Goal: Transaction & Acquisition: Obtain resource

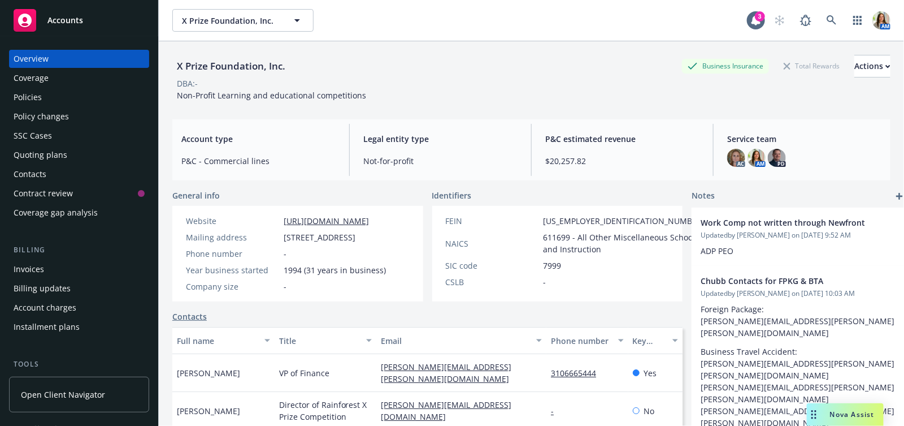
click at [92, 23] on div "Accounts" at bounding box center [79, 20] width 131 height 23
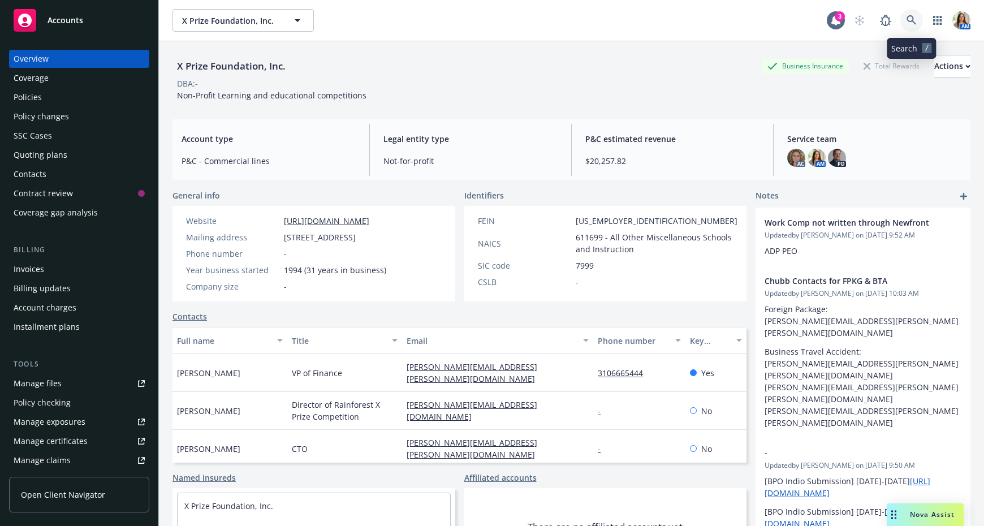
click at [904, 16] on link at bounding box center [911, 20] width 23 height 23
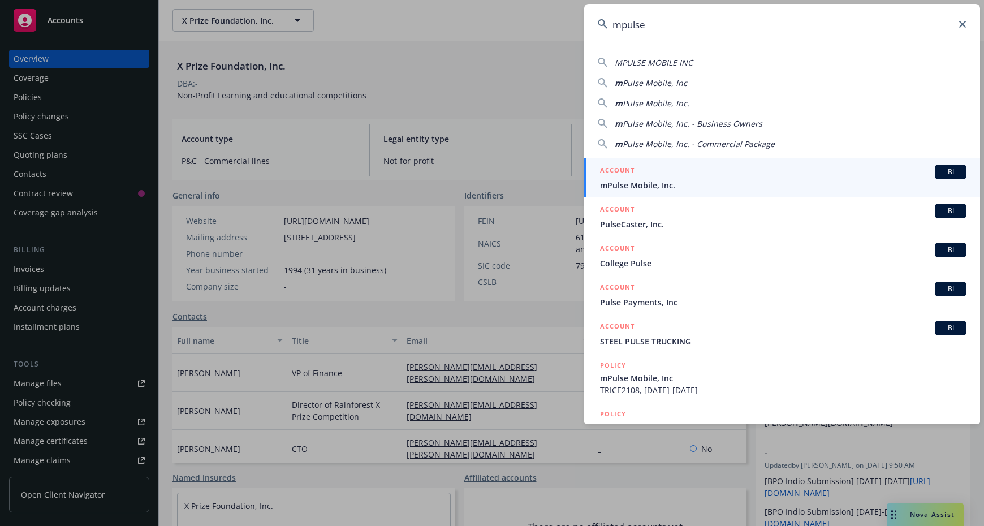
type input "mpulse"
click at [722, 181] on span "mPulse Mobile, Inc." at bounding box center [783, 185] width 366 height 12
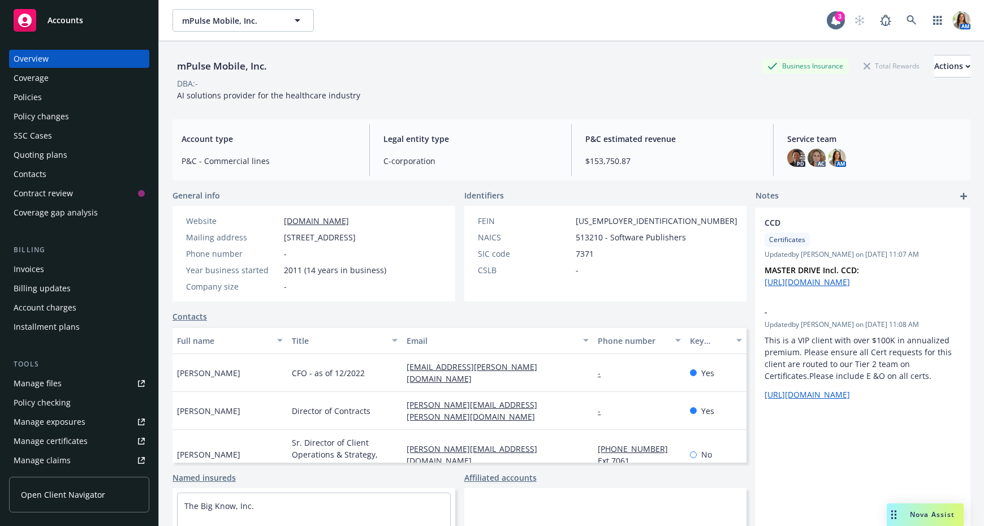
click at [53, 103] on div "Policies" at bounding box center [79, 97] width 131 height 18
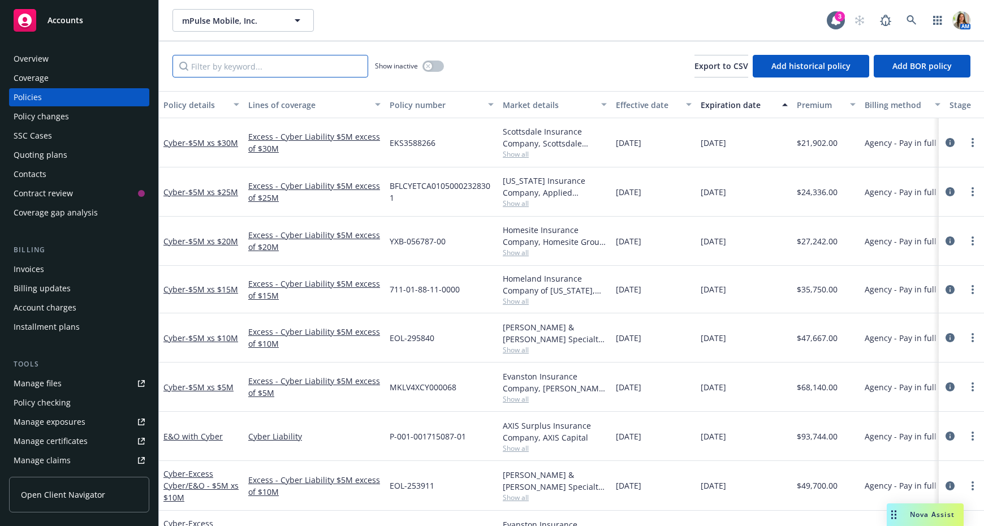
click at [316, 67] on input "Filter by keyword..." at bounding box center [270, 66] width 196 height 23
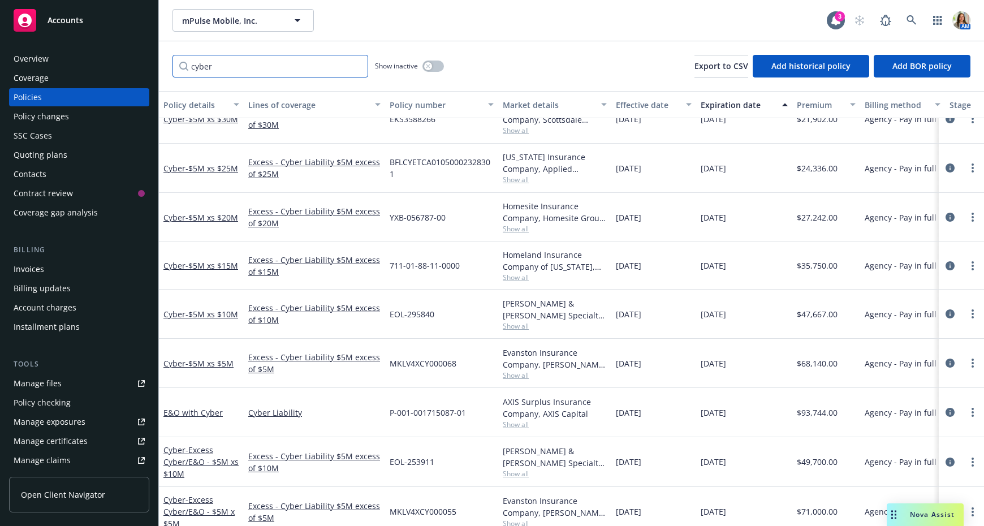
scroll to position [25, 0]
click at [904, 407] on icon "more" at bounding box center [972, 410] width 2 height 9
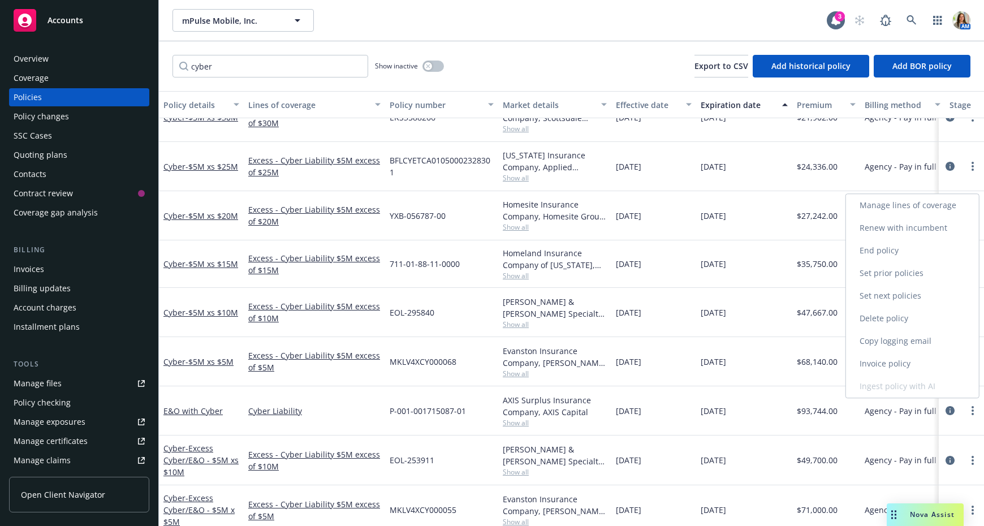
click at [904, 342] on link "Copy logging email" at bounding box center [912, 341] width 133 height 23
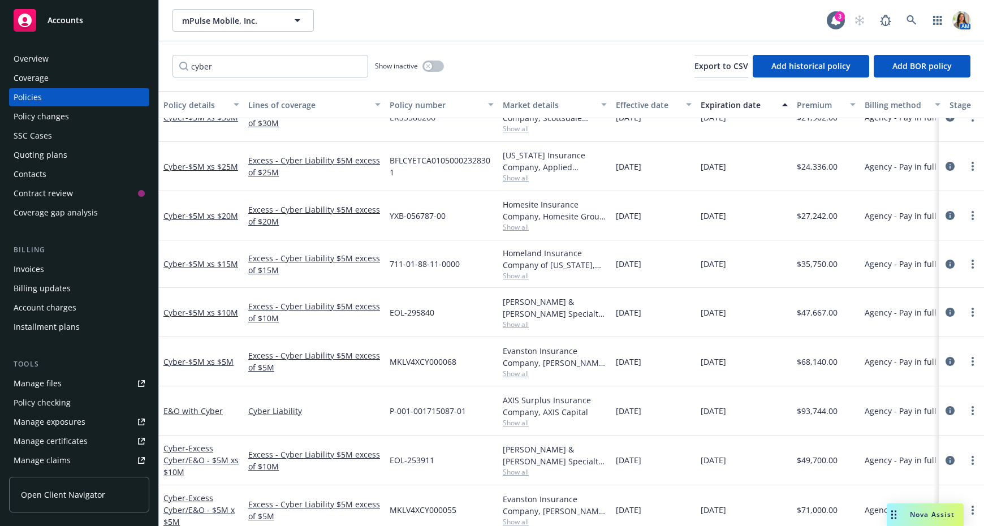
scroll to position [82, 0]
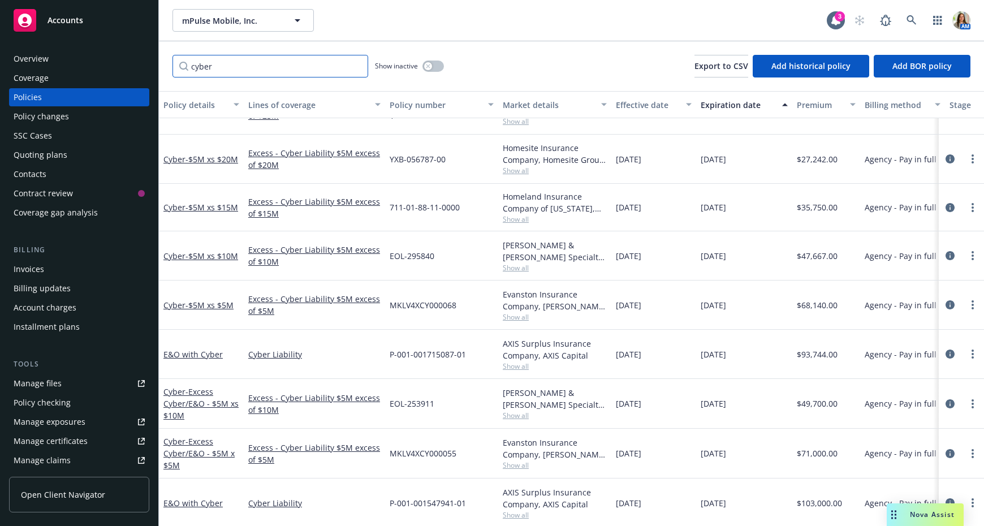
click at [262, 66] on input "cyber" at bounding box center [270, 66] width 196 height 23
paste input "001547941"
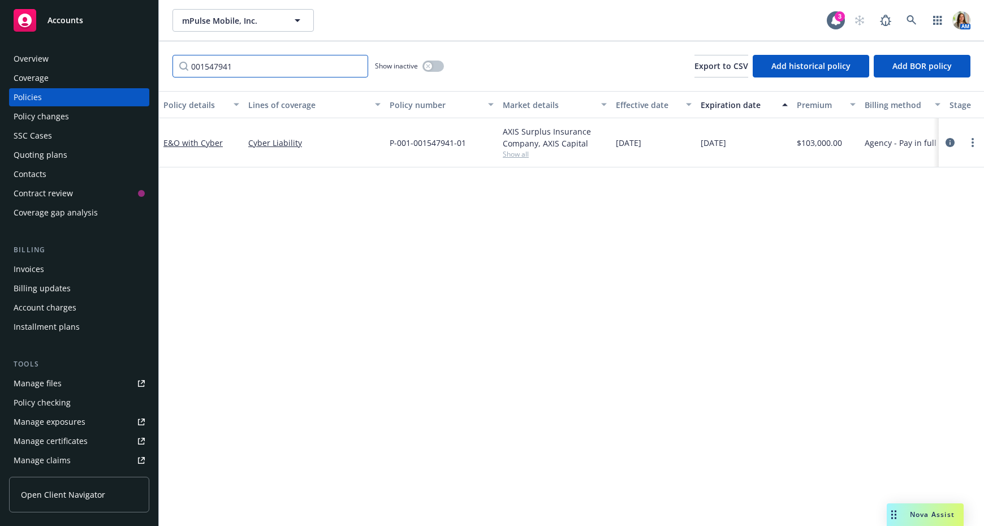
type input "001547941"
click at [514, 150] on span "Show all" at bounding box center [555, 154] width 104 height 10
click at [718, 204] on div "Policy details Lines of coverage Policy number Market details Effective date Ex…" at bounding box center [571, 308] width 825 height 435
click at [904, 142] on link "more" at bounding box center [972, 143] width 14 height 14
click at [904, 206] on link "End policy" at bounding box center [912, 211] width 133 height 23
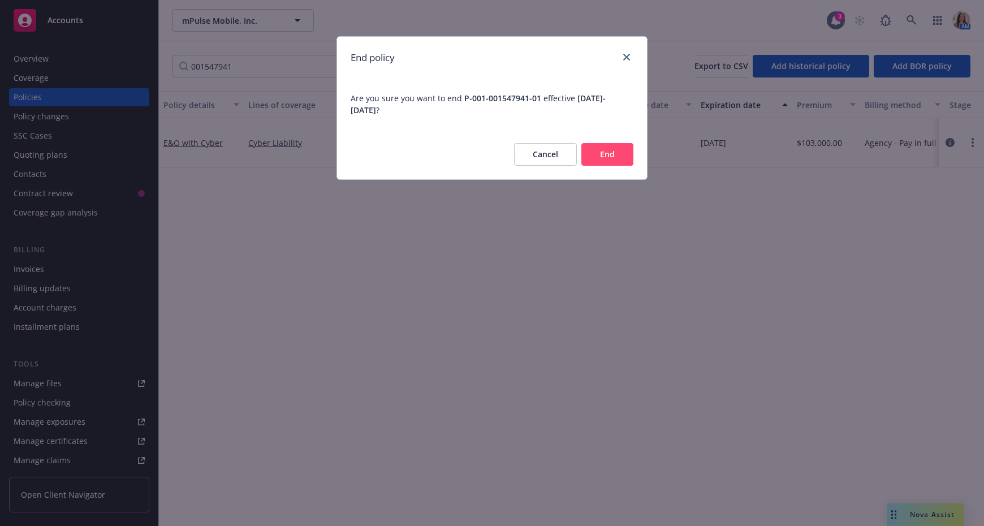
click at [609, 159] on button "End" at bounding box center [607, 154] width 52 height 23
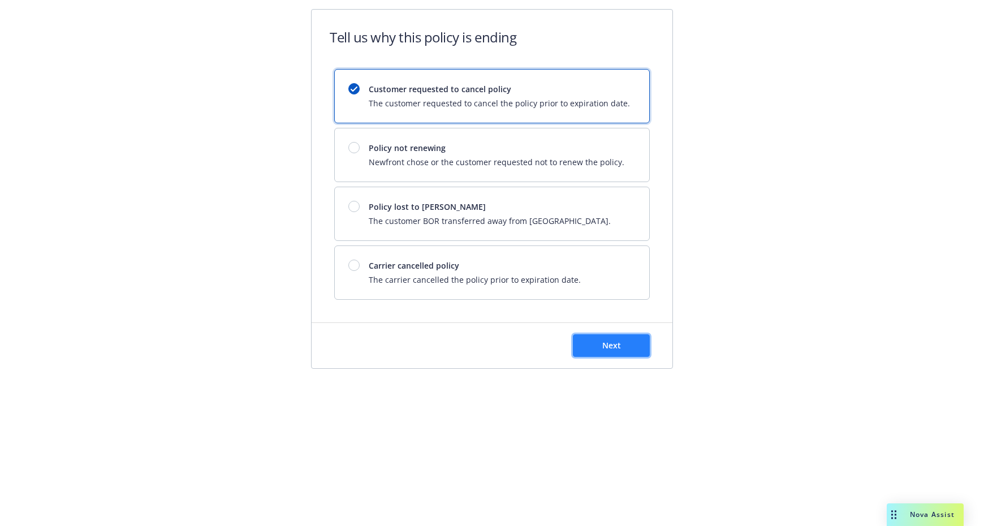
click at [585, 340] on button "Next" at bounding box center [611, 345] width 77 height 23
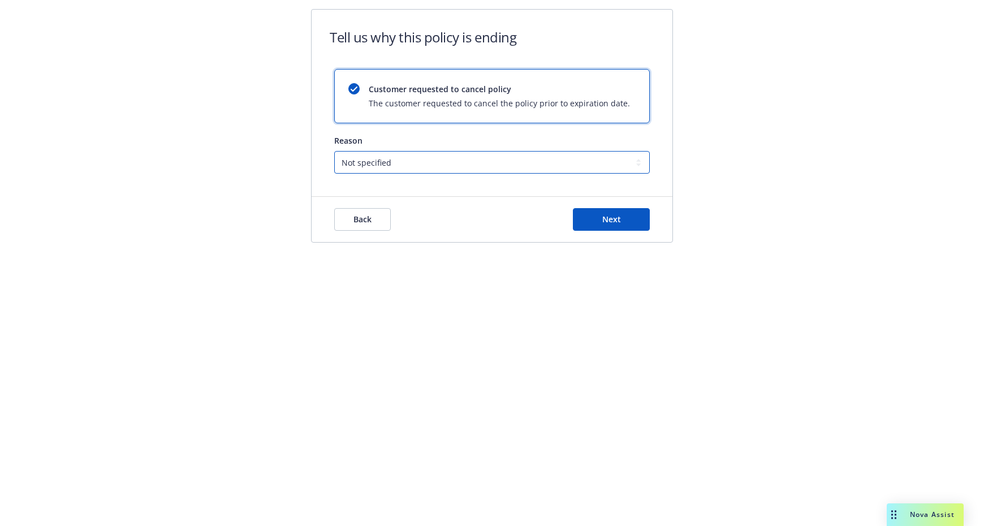
click at [452, 160] on select "Not specified Service Pricing Buyer change M&A, Bankruptcy, or Out of business …" at bounding box center [491, 162] width 315 height 23
select select "M&A, Bankruptcy, or Out of business"
click at [334, 151] on select "Not specified Service Pricing Buyer change M&A, Bankruptcy, or Out of business …" at bounding box center [491, 162] width 315 height 23
click at [625, 222] on button "Next" at bounding box center [611, 219] width 77 height 23
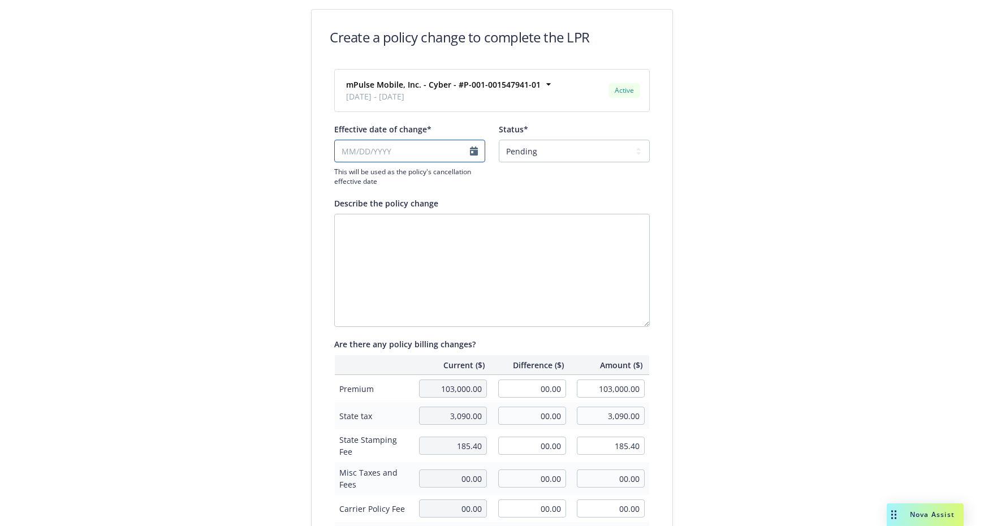
click at [425, 155] on input "Effective date of change*" at bounding box center [409, 151] width 151 height 23
select select "September"
select select "2025"
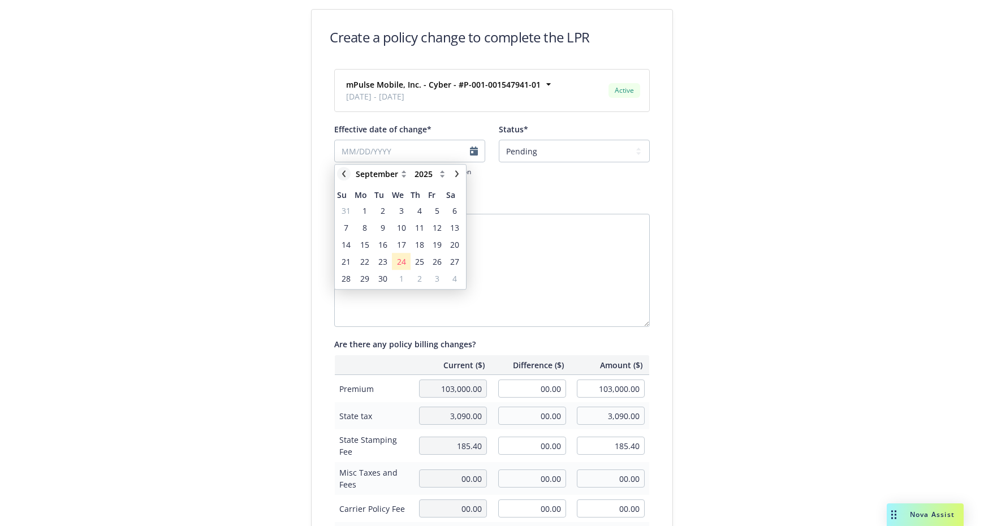
click at [345, 173] on icon "chevronLeft" at bounding box center [343, 173] width 7 height 7
select select "August"
click at [377, 274] on span "26" at bounding box center [382, 278] width 15 height 14
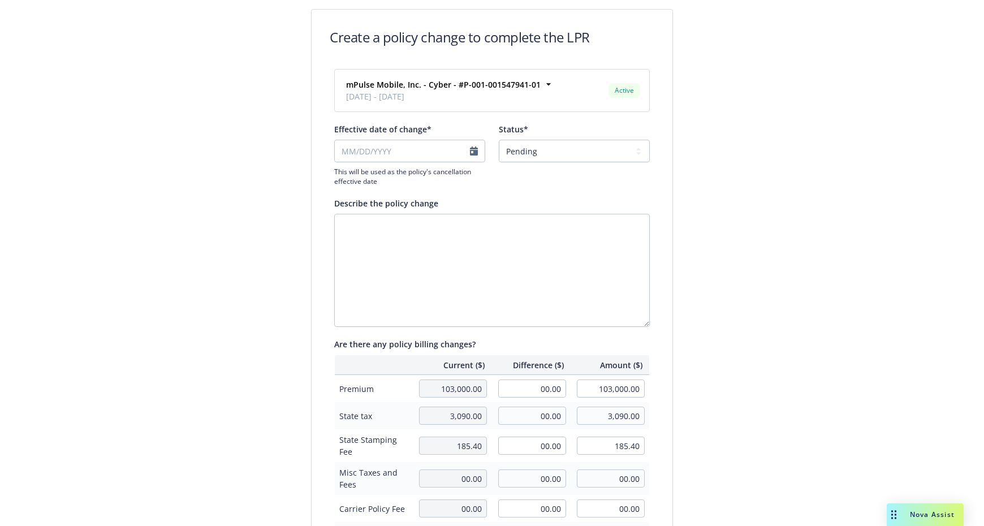
type input "[DATE]"
click at [529, 288] on textarea "Describe the policy change" at bounding box center [491, 270] width 315 height 113
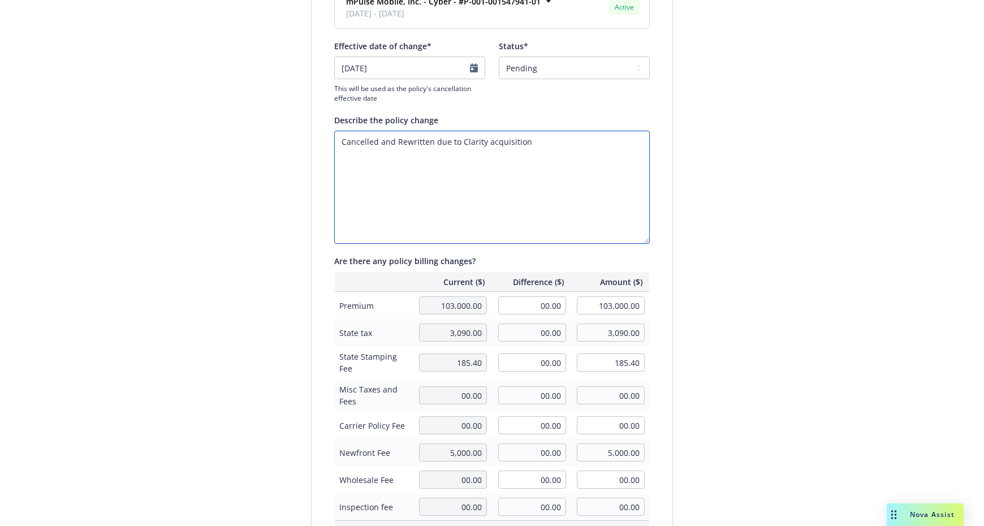
scroll to position [87, 0]
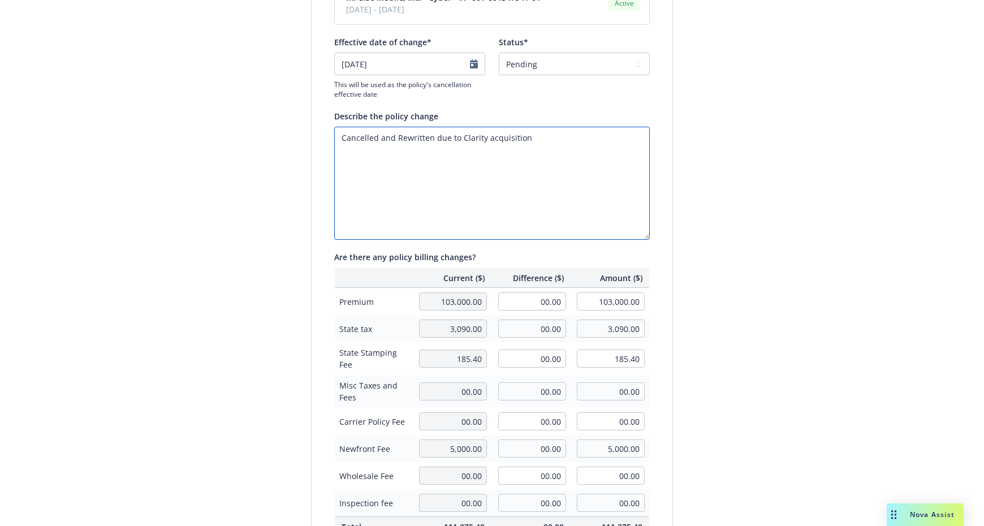
type textarea "Cancelled and Rewritten due to Clarity acquisition"
click at [547, 292] on input "00.00" at bounding box center [532, 301] width 68 height 18
type input "-52,735.00"
type input "50,265.00"
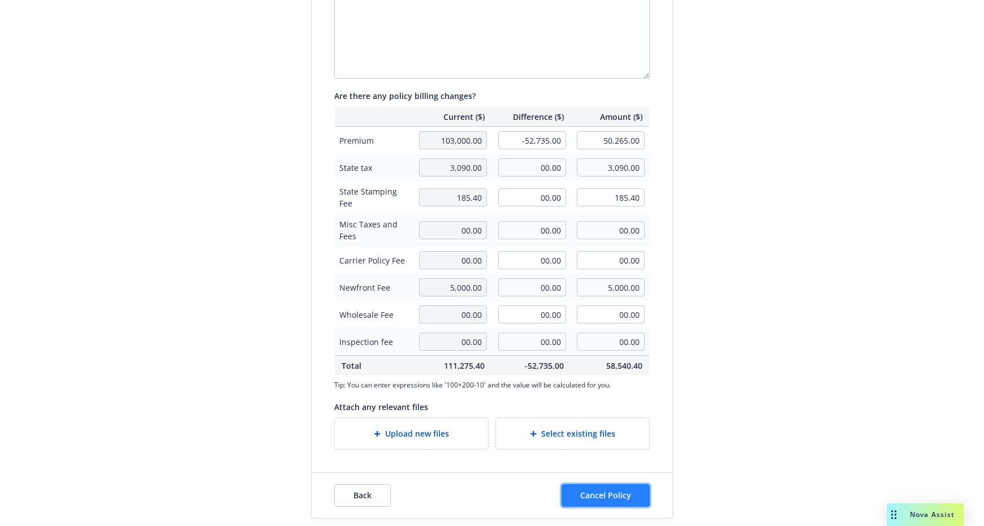
click at [619, 425] on span "Cancel Policy" at bounding box center [605, 495] width 51 height 11
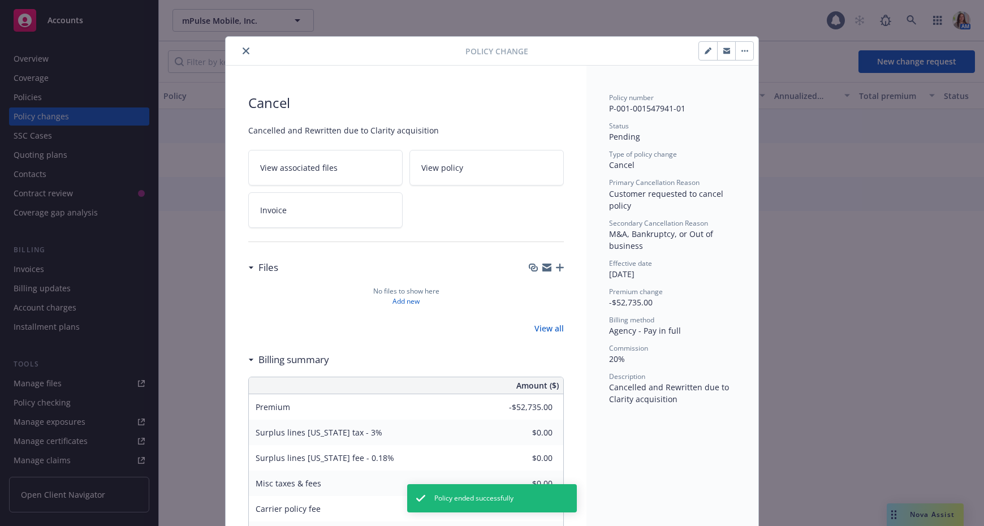
scroll to position [28, 0]
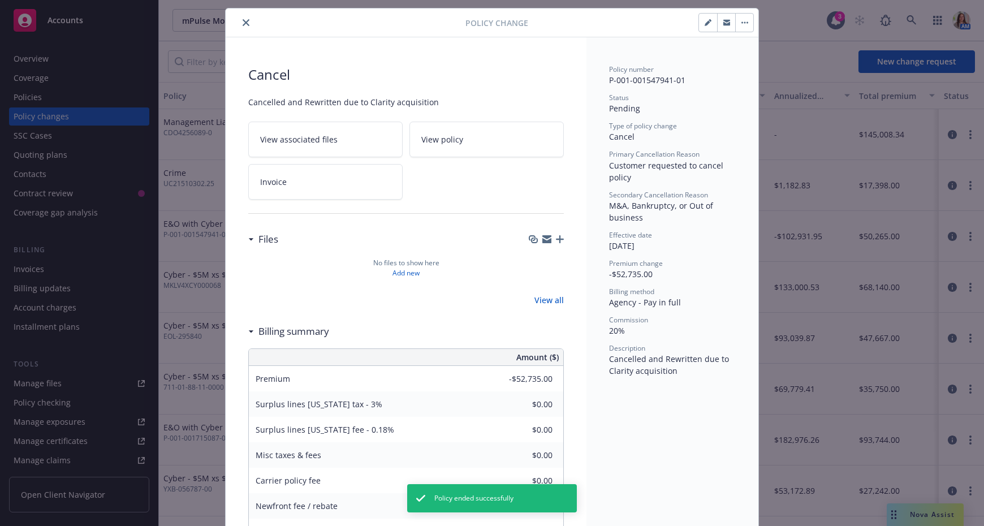
click at [560, 238] on icon "button" at bounding box center [560, 239] width 8 height 8
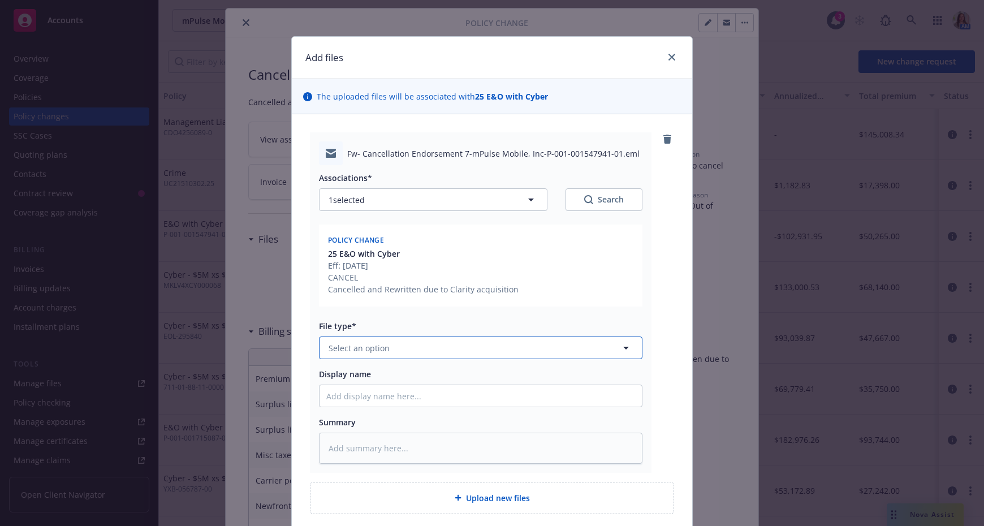
click at [352, 348] on span "Select an option" at bounding box center [358, 348] width 61 height 12
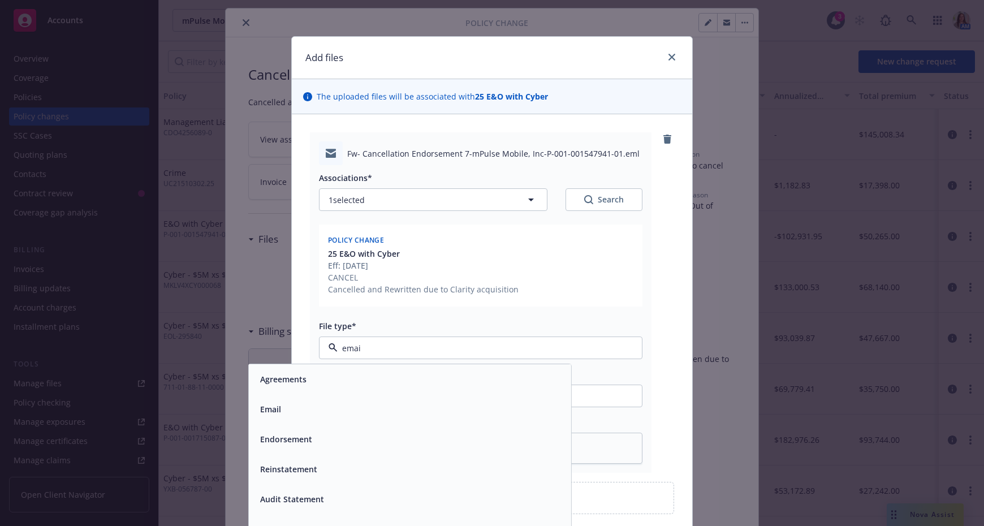
type input "email"
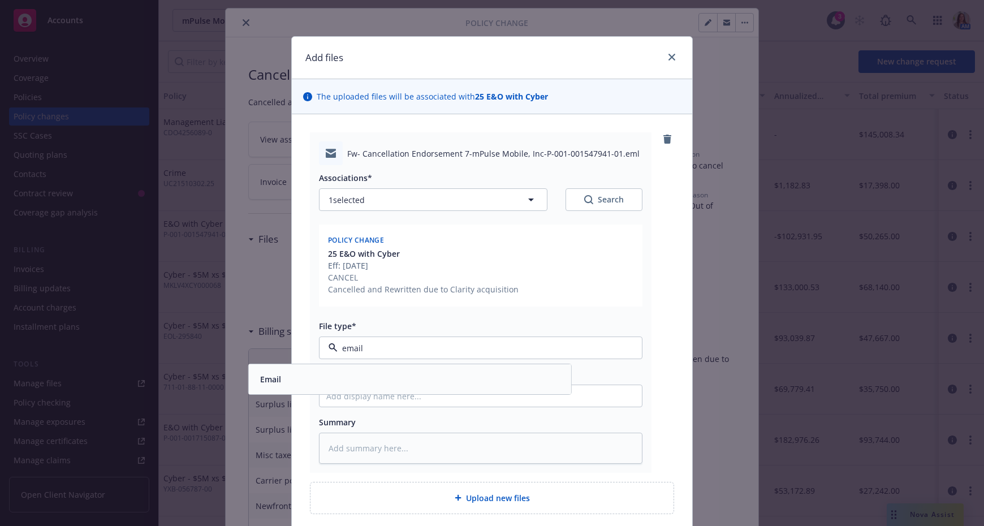
click at [345, 371] on div "Email" at bounding box center [410, 379] width 309 height 16
click at [345, 388] on input "Display name" at bounding box center [480, 395] width 322 height 21
type textarea "x"
type input "P"
type textarea "x"
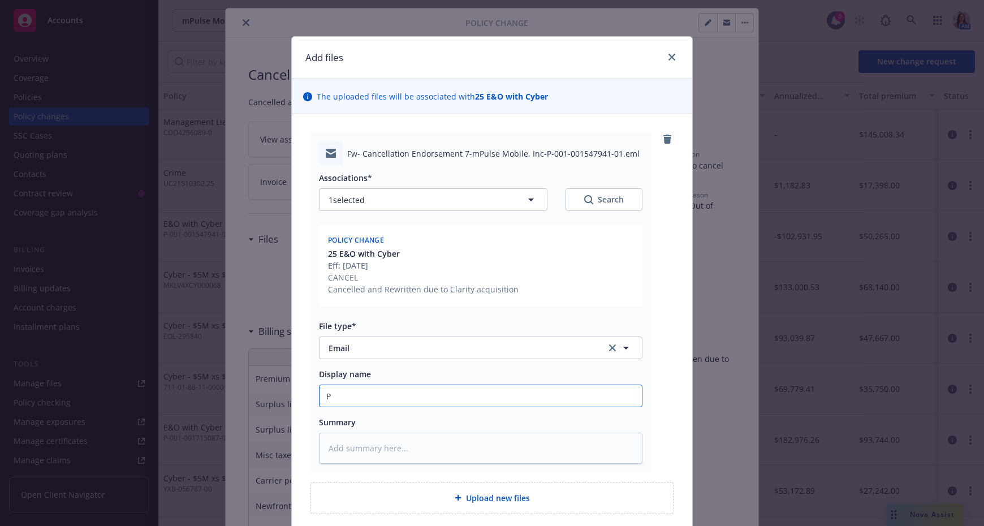
type input "Pr"
type textarea "x"
type input "Primk"
type textarea "x"
type input "Primka"
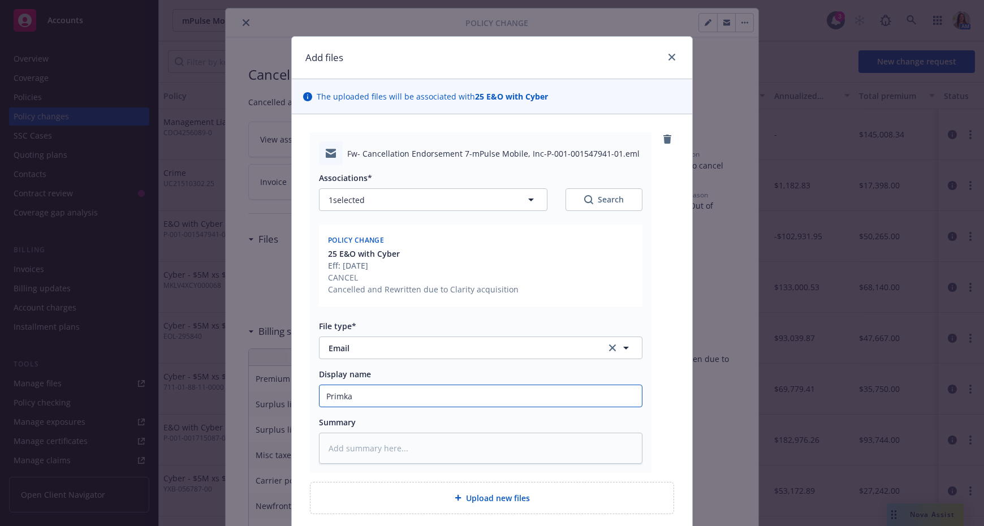
type textarea "x"
type input "Primkar"
type textarea "x"
type input "Primkary"
type textarea "x"
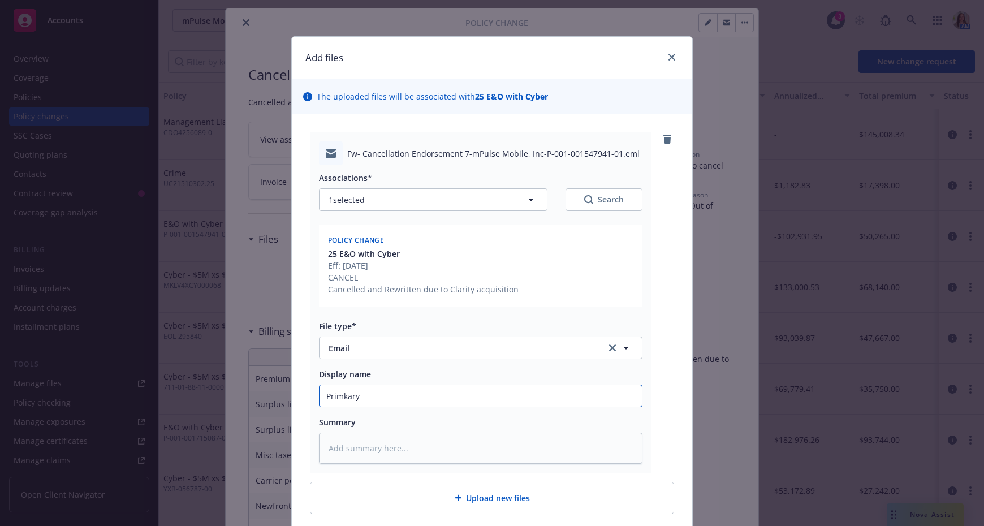
type input "Primkary"
type textarea "x"
type input "Primkar"
type textarea "x"
type input "Primka"
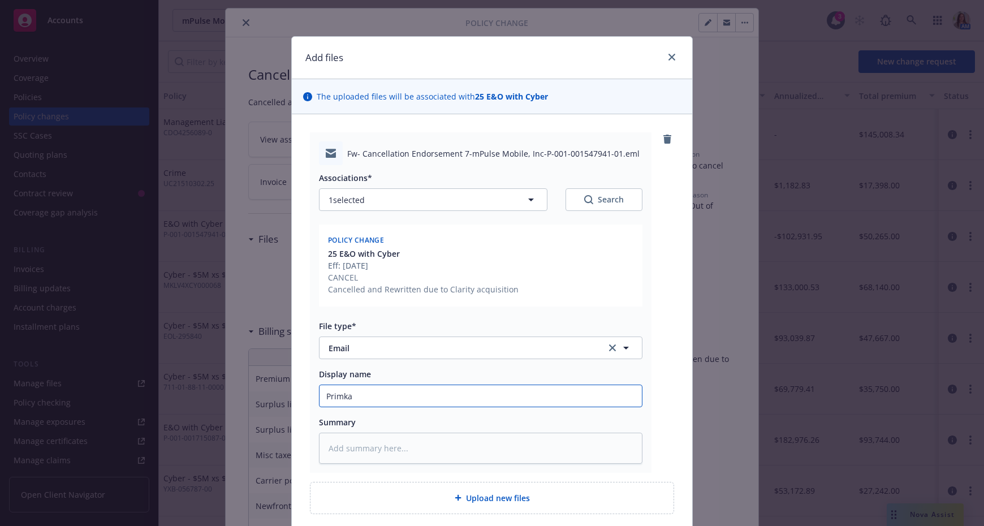
type textarea "x"
type input "Primk"
type textarea "x"
type input "Prim"
type textarea "x"
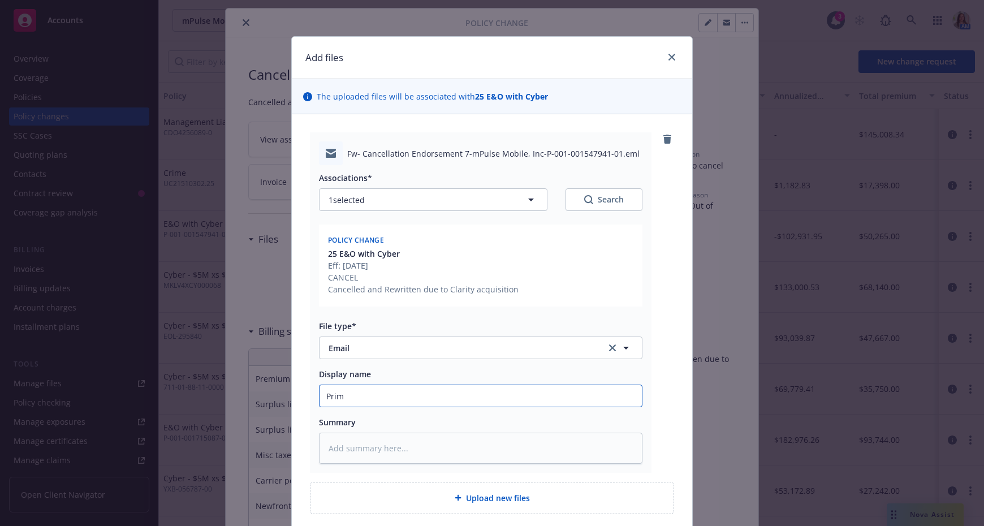
type input "Prima"
type textarea "x"
type input "Primar"
type textarea "x"
type input "Primary"
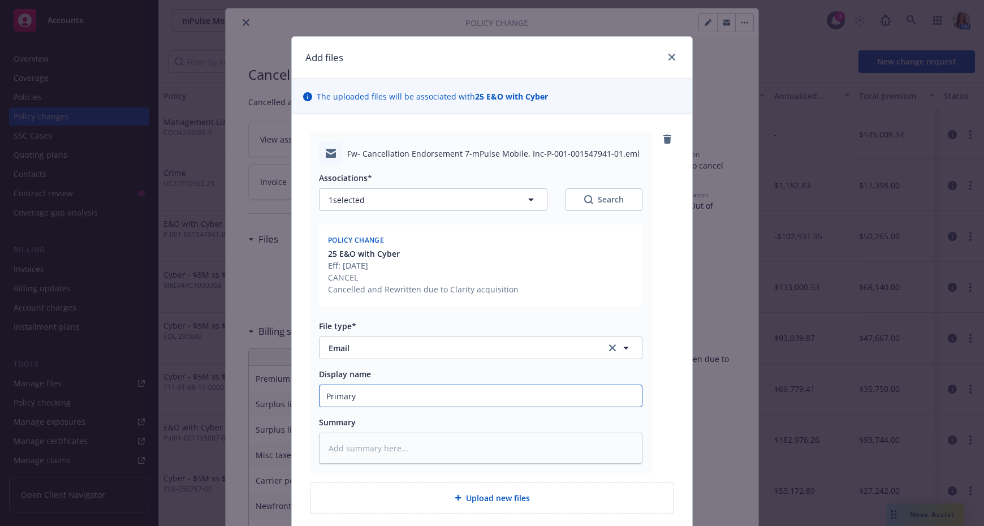
type textarea "x"
type input "Primary"
type textarea "x"
type input "Primary C"
type textarea "x"
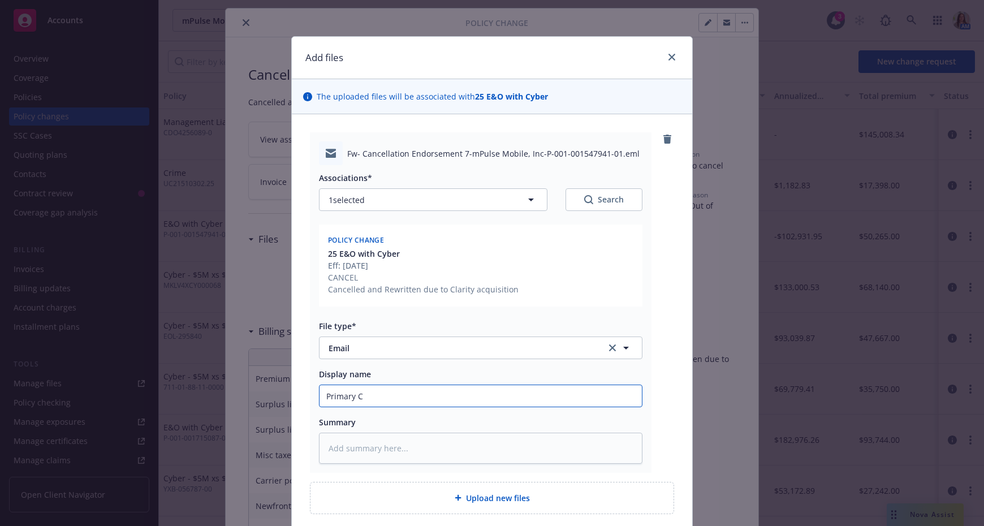
type input "Primary Cy"
type textarea "x"
type input "Primary Cyb"
type textarea "x"
type input "Primary Cybe"
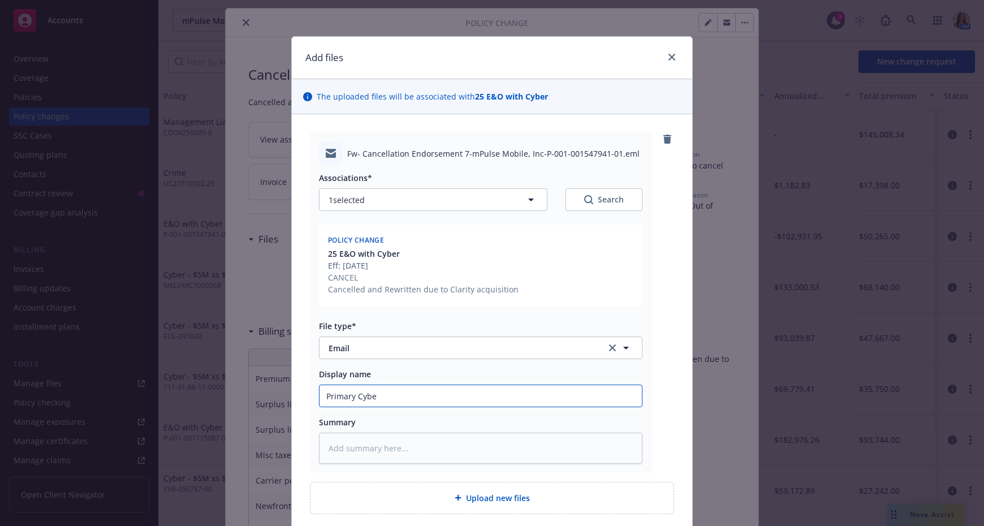
type textarea "x"
type input "Primary Cyber"
type textarea "x"
type input "Primary Cyber/"
type textarea "x"
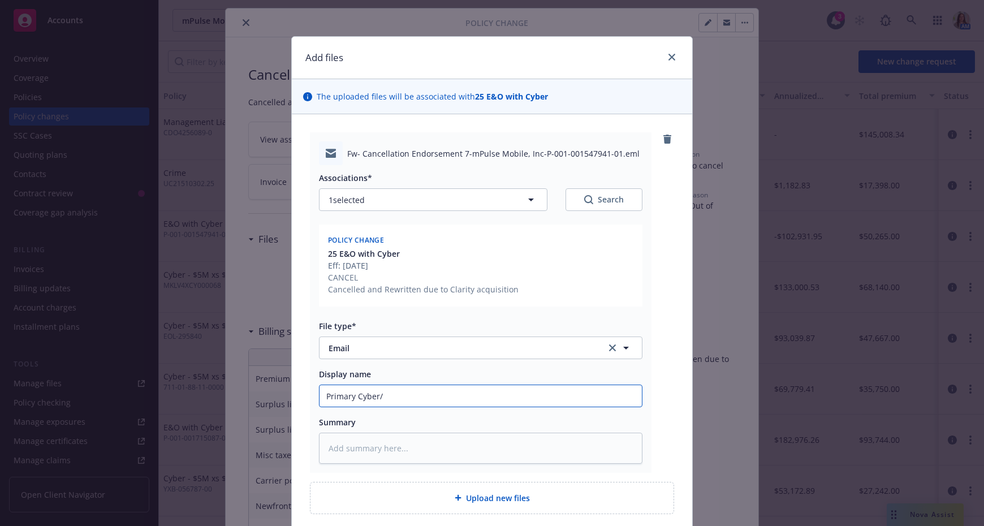
type input "Primary Cyber/E"
type textarea "x"
type input "Primary Cyber/E&"
type textarea "x"
type input "Primary Cyber/E&O"
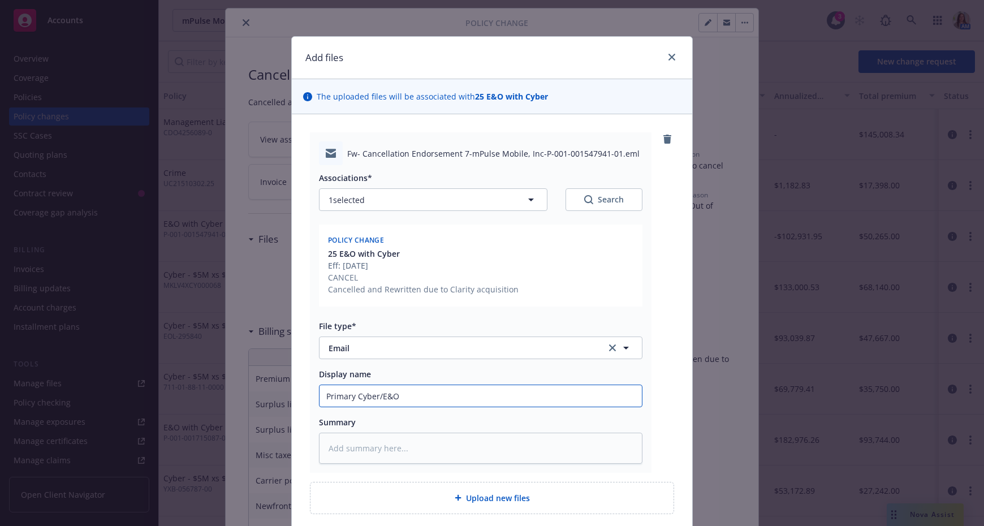
type textarea "x"
type input "Primary Cyber/E&O"
type textarea "x"
type input "Primary Cyber/E&O C"
type textarea "x"
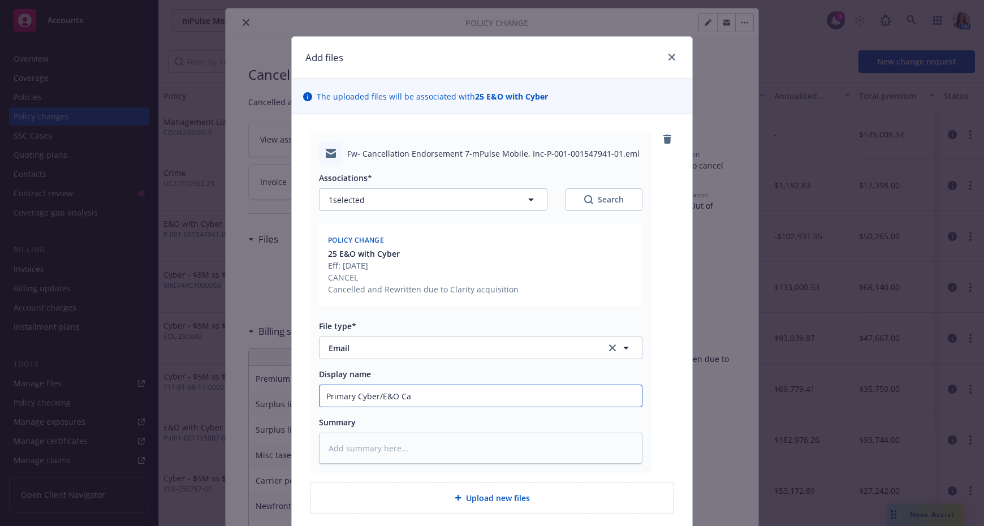
type input "Primary Cyber/E&O Can"
type textarea "x"
type input "Primary Cyber/E&O Canc"
type textarea "x"
type input "Primary Cyber/E&O Cance"
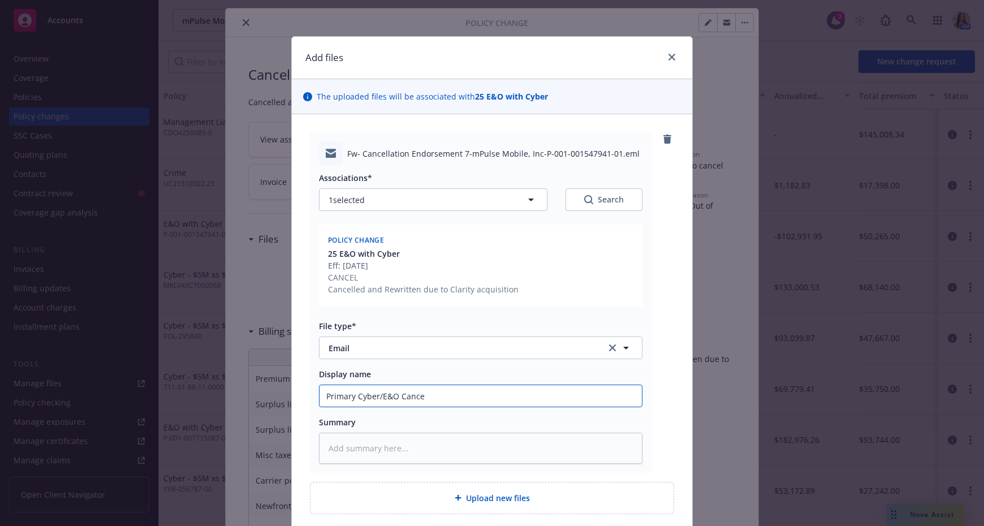
type textarea "x"
type input "Primary Cyber/E&O Cancel"
type textarea "x"
type input "Primary Cyber/E&O Cancell"
type textarea "x"
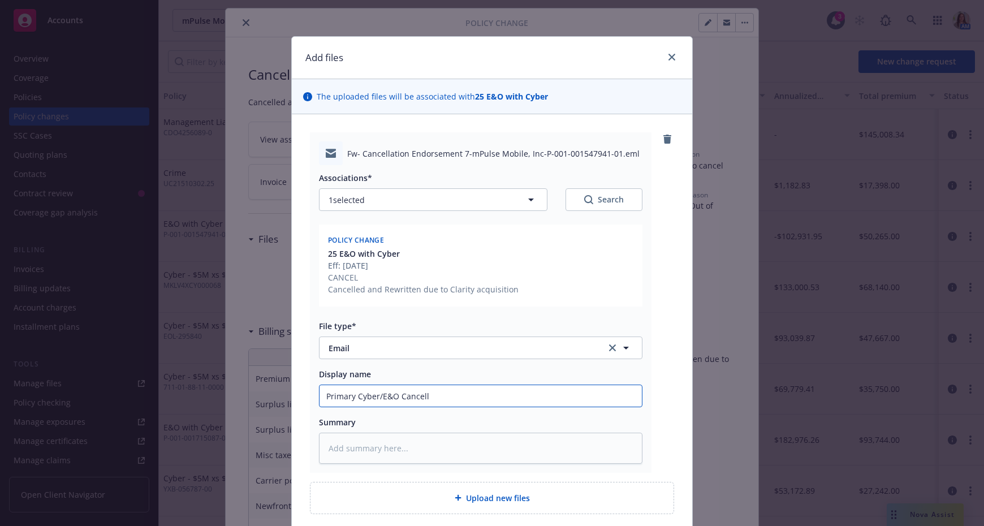
type input "Primary Cyber/E&O Cancella"
type textarea "x"
type input "Primary Cyber/E&O Cancellat"
type textarea "x"
type input "Primary Cyber/E&O Cancellati"
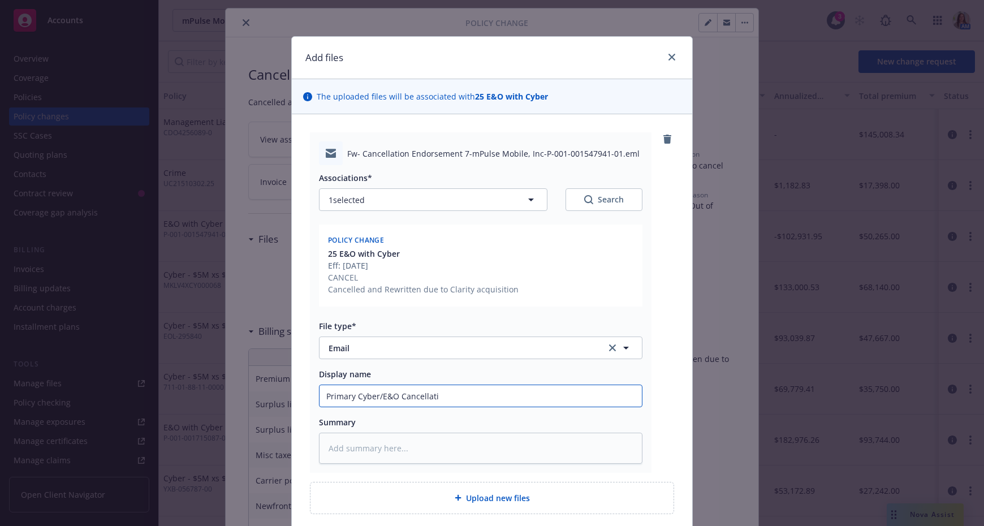
type textarea "x"
type input "Primary Cyber/E&O Cancellatio"
type textarea "x"
type input "Primary Cyber/E&O Cancellation"
type textarea "x"
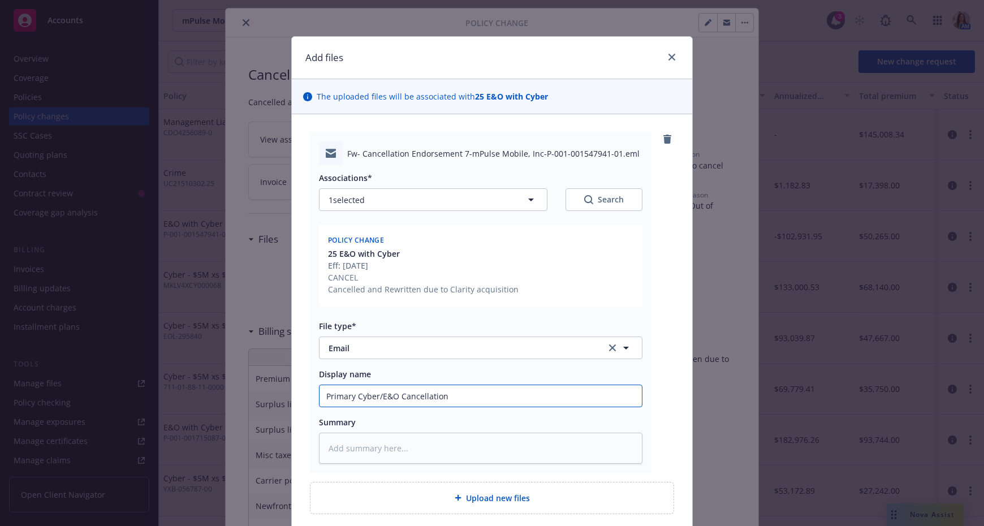
type input "Primary Cyber/E&O Cancellation/"
type textarea "x"
type input "Primary Cyber/E&O Cancellation/I"
type textarea "x"
type input "Primary Cyber/E&O Cancellation/Inv"
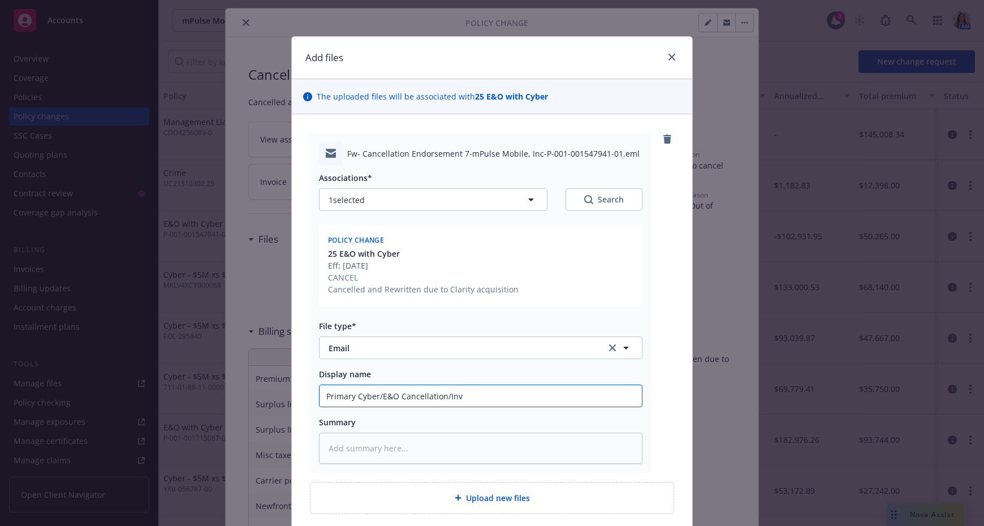
type textarea "x"
type input "Primary Cyber/E&O Cancellation/Invo"
type textarea "x"
type input "Primary Cyber/E&O Cancellation/Invoi"
type textarea "x"
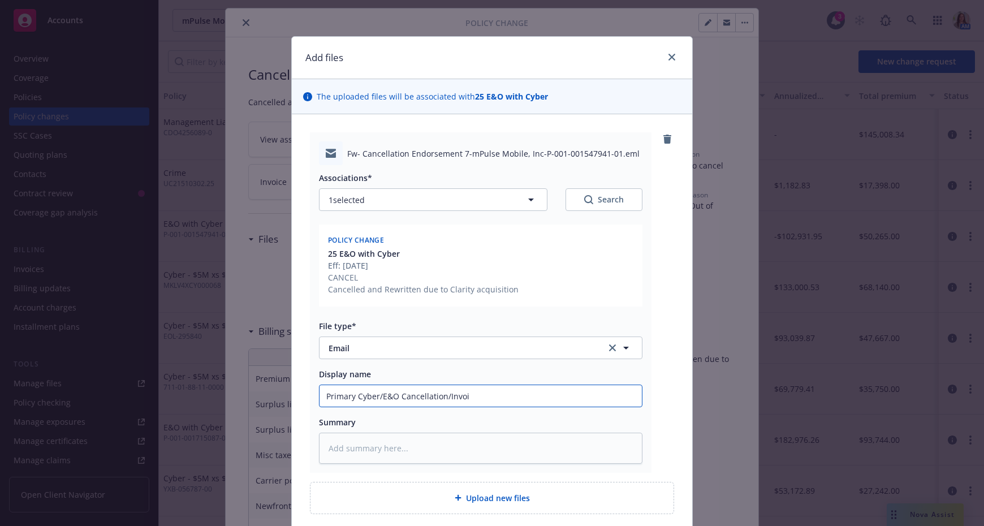
type input "Primary Cyber/E&O Cancellation/Invoic"
type textarea "x"
type input "Primary Cyber/E&O Cancellation/Invoice"
type textarea "x"
type input "Primary Cyber/E&O Cancellation/Invoice"
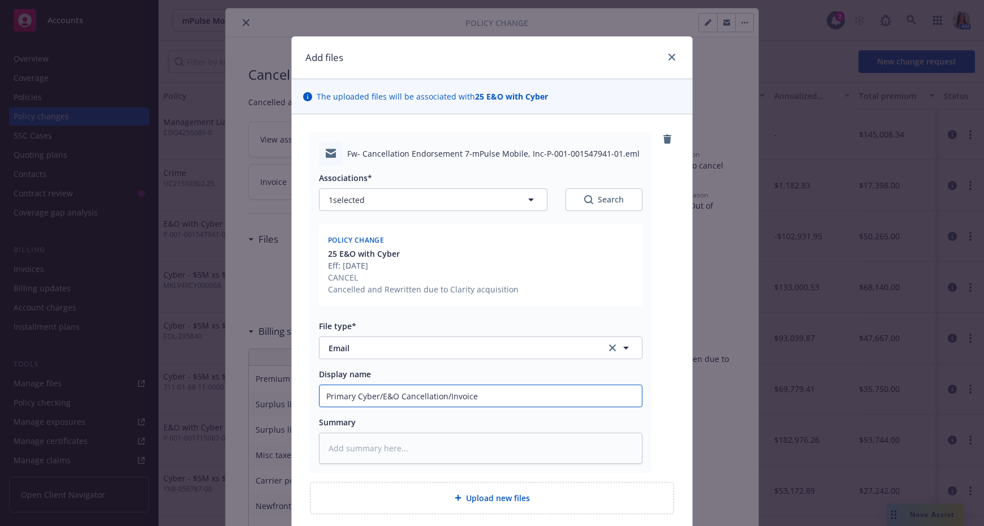
type textarea "x"
type input "Primary Cyber/E&O Cancellation/Invoice R"
type textarea "x"
type input "Primary Cyber/E&O Cancellation/Invoice Re"
type textarea "x"
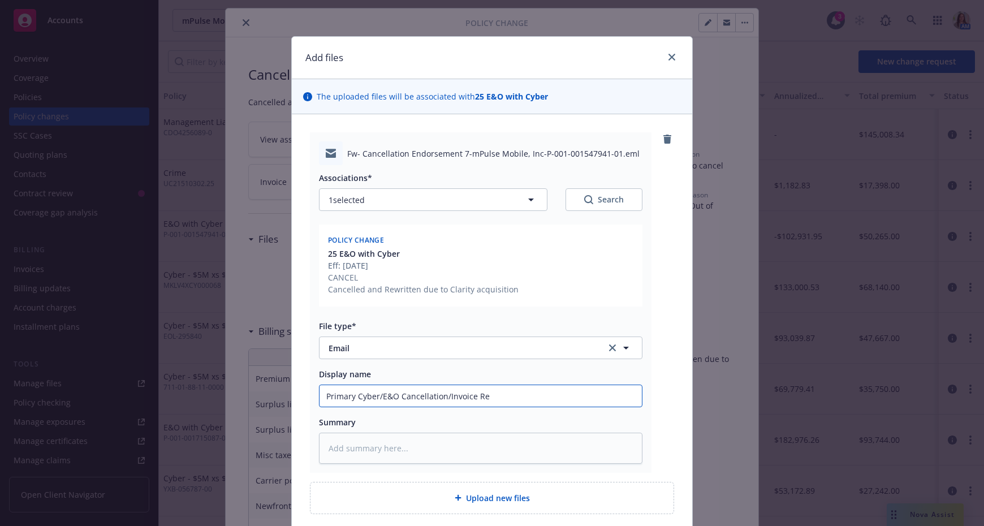
type input "Primary Cyber/E&O Cancellation/Invoice Rec"
type textarea "x"
type input "Primary Cyber/E&O Cancellation/Invoice Rece"
type textarea "x"
type input "Primary Cyber/E&O Cancellation/Invoice Recei"
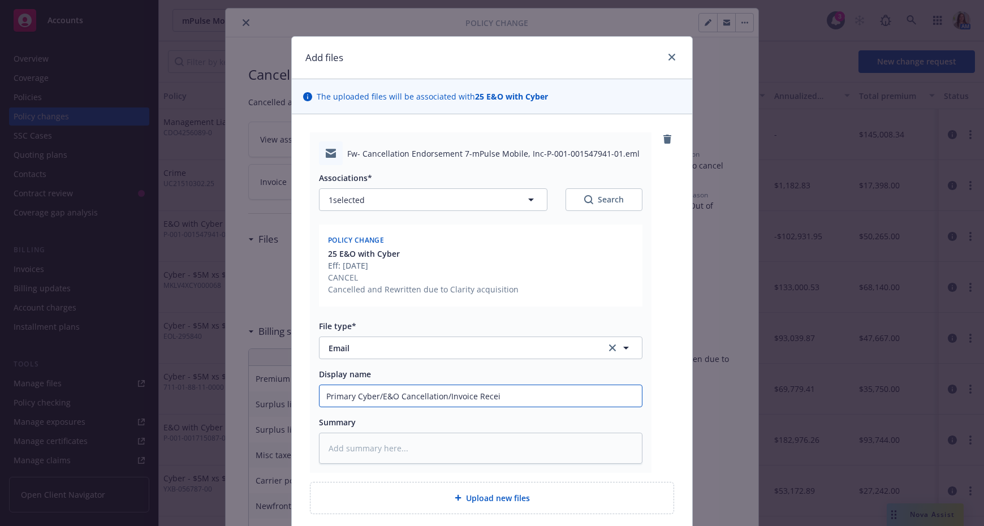
type textarea "x"
type input "Primary Cyber/E&O Cancellation/Invoice Receiv"
type textarea "x"
type input "Primary Cyber/E&O Cancellation/Invoice Receive"
type textarea "x"
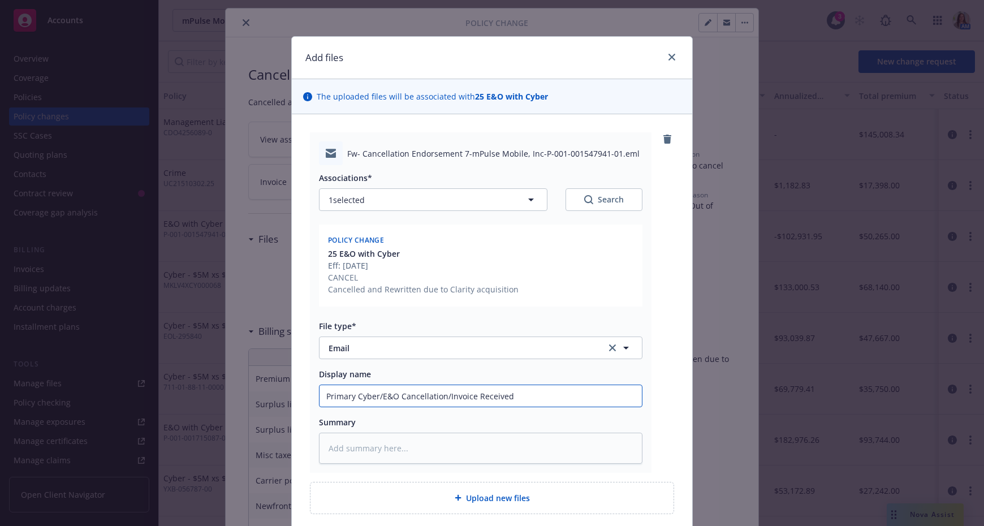
scroll to position [92, 0]
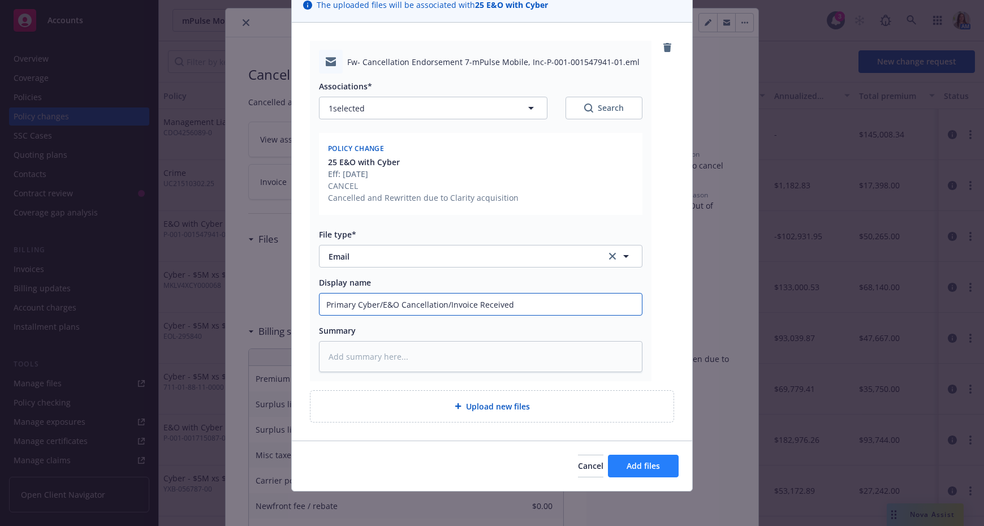
type input "Primary Cyber/E&O Cancellation/Invoice Received"
click at [634, 425] on span "Add files" at bounding box center [642, 465] width 33 height 11
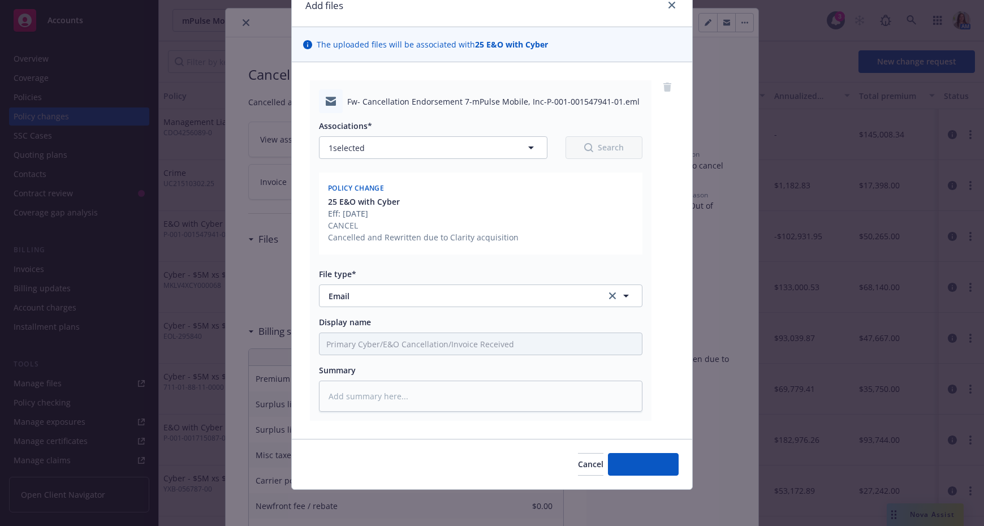
scroll to position [51, 0]
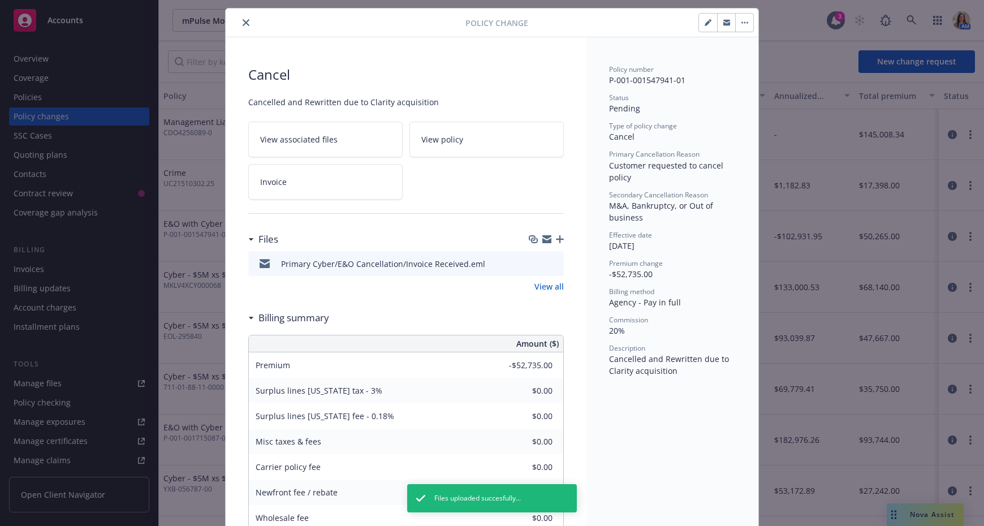
click at [558, 238] on icon "button" at bounding box center [560, 239] width 8 height 8
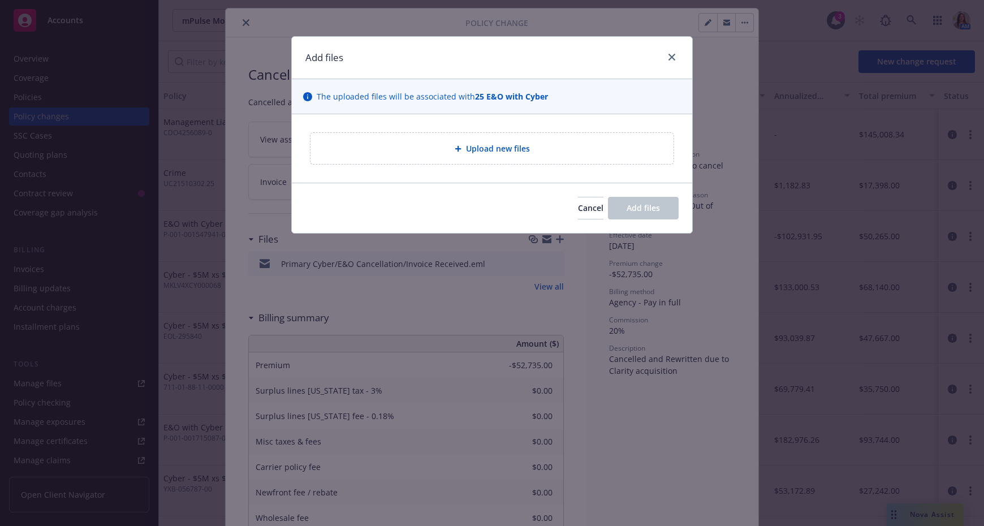
type textarea "x"
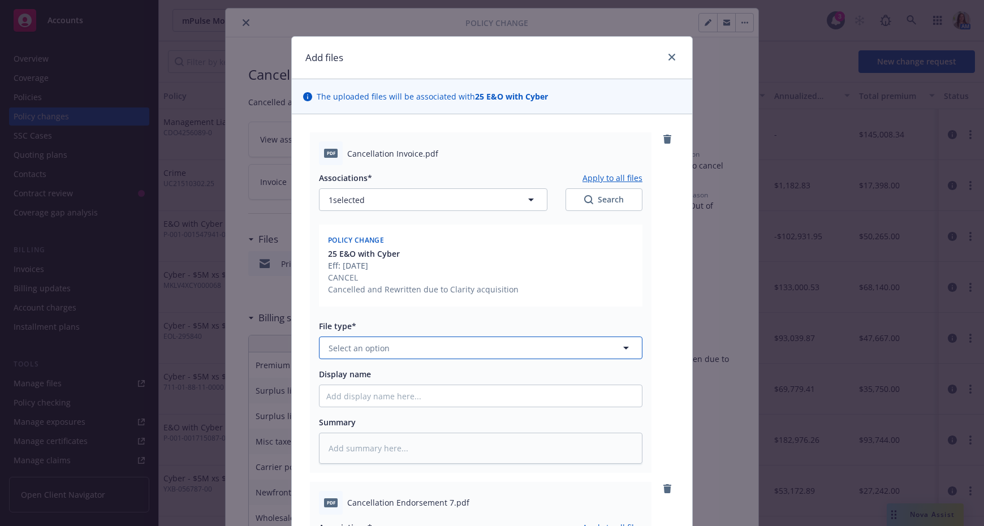
click at [370, 354] on button "Select an option" at bounding box center [480, 347] width 323 height 23
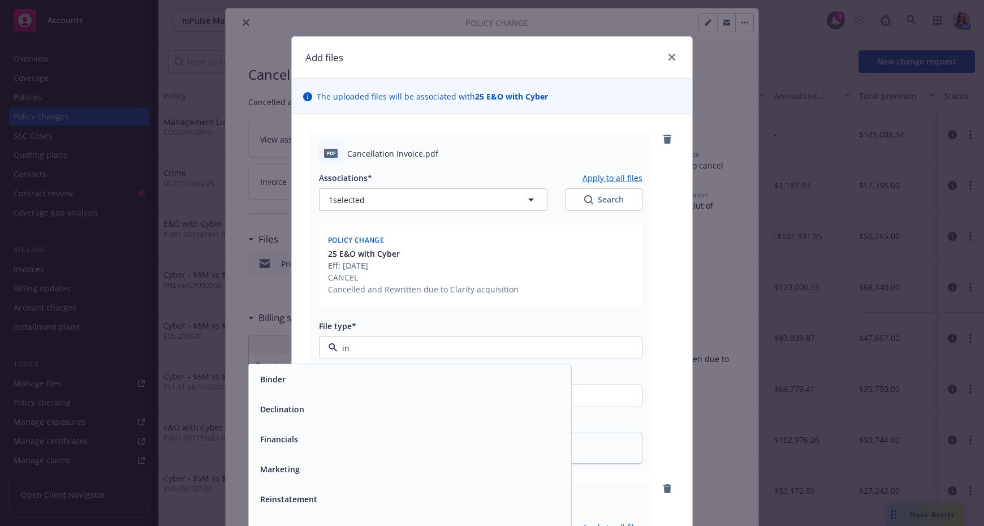
type input "inv"
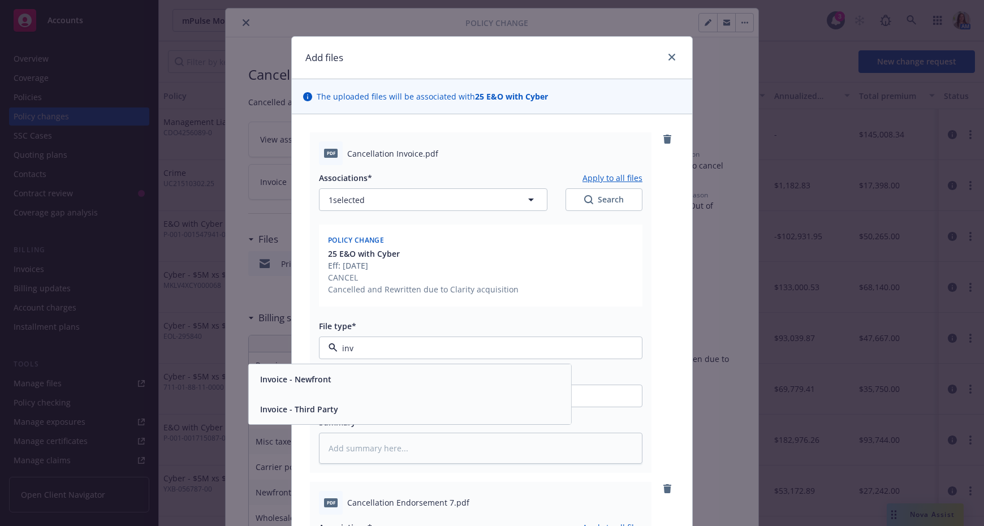
click at [370, 407] on div "Invoice - Third Party" at bounding box center [410, 409] width 309 height 16
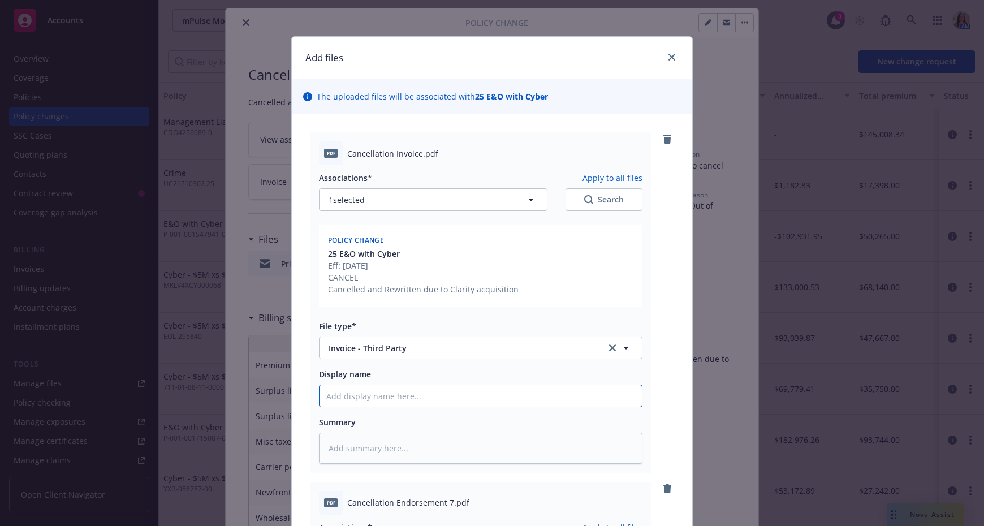
click at [361, 398] on input "Display name" at bounding box center [480, 395] width 322 height 21
type textarea "x"
type input "8"
type textarea "x"
type input "8/"
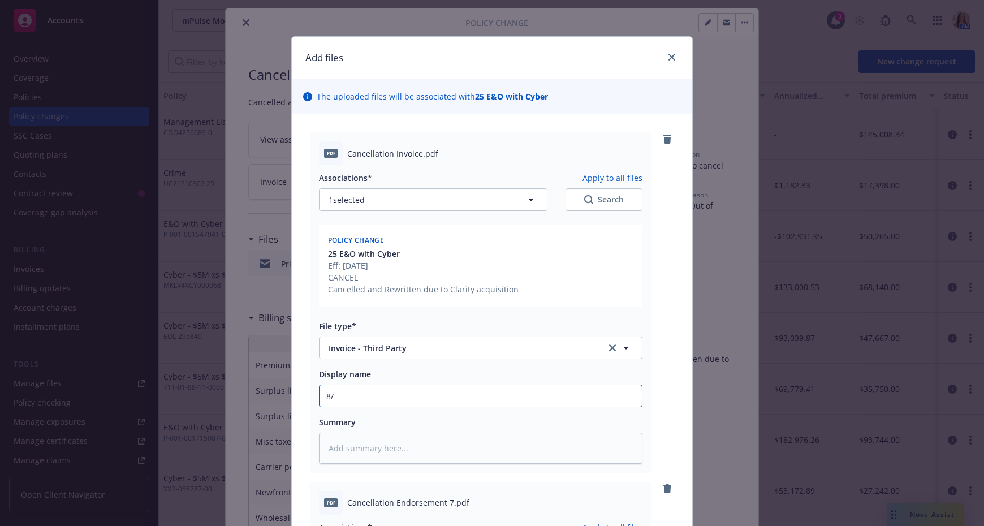
type textarea "x"
type input "8/2"
type textarea "x"
type input "8/26"
type textarea "x"
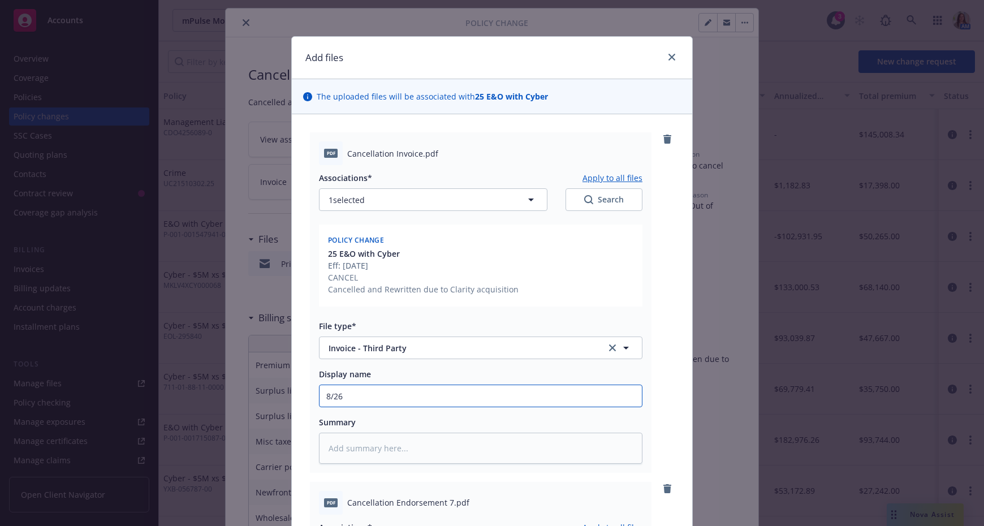
type input "8/26/"
type textarea "x"
type input "8/26/2"
type textarea "x"
type input "8/26/25"
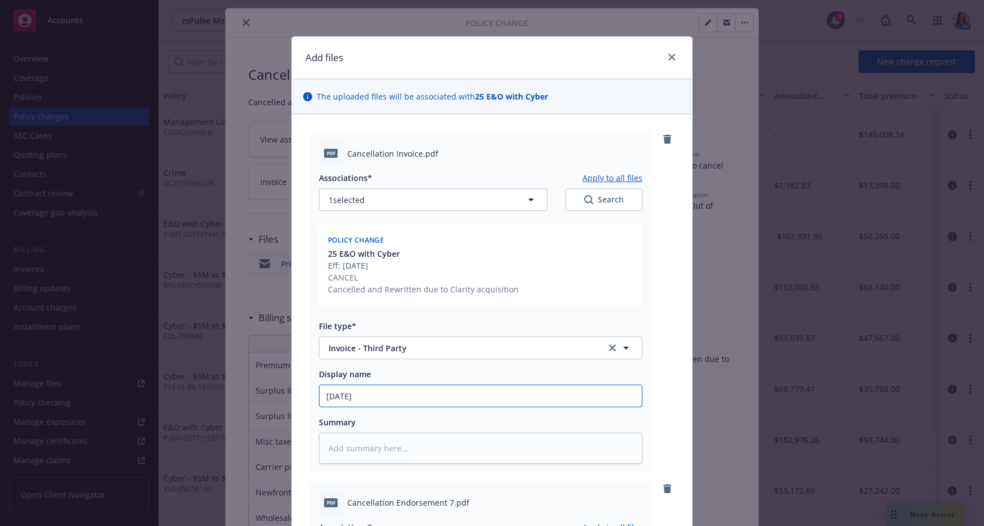
type textarea "x"
type input "8/26/25"
type textarea "x"
type input "8/26/25 C"
type textarea "x"
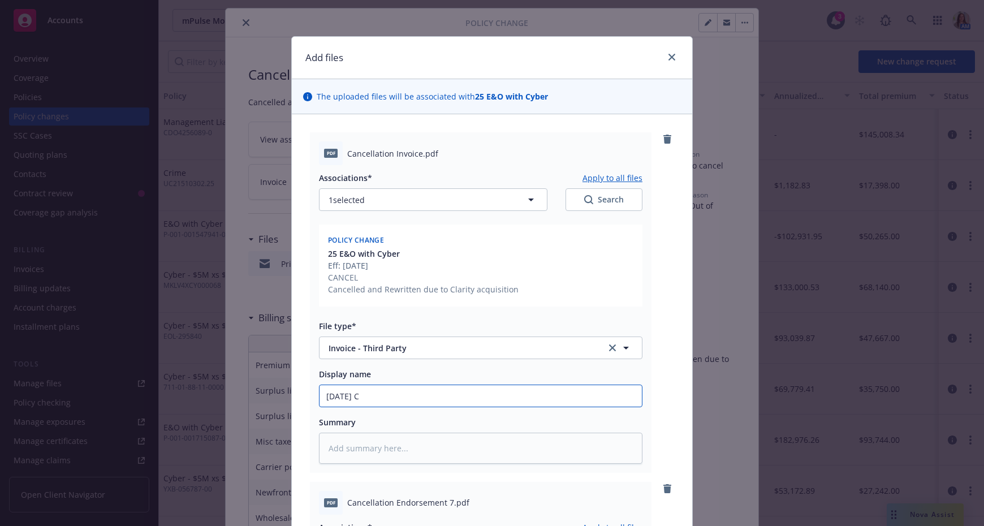
type input "8/26/25 Cy"
type textarea "x"
type input "8/26/25 Cyb"
type textarea "x"
type input "8/26/25 Cybe"
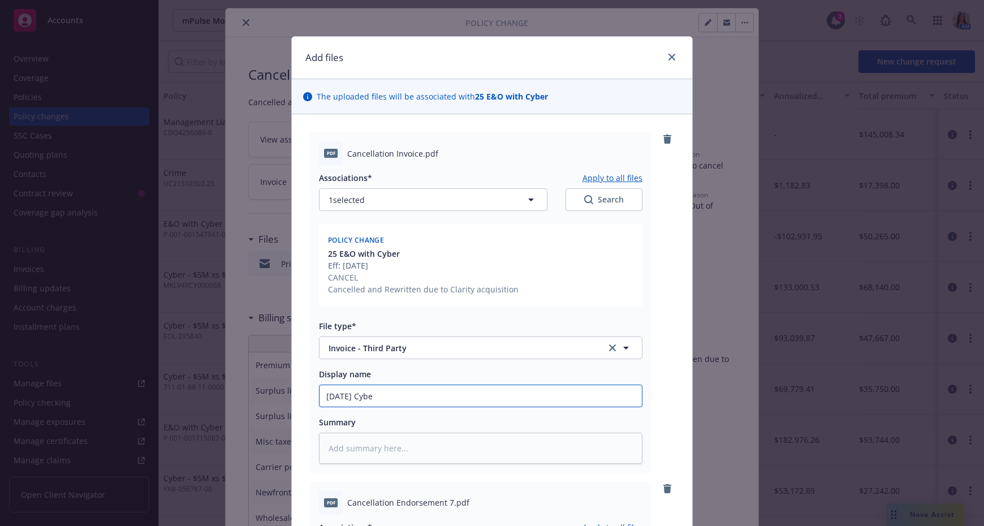
type textarea "x"
type input "8/26/25 Cyber"
type textarea "x"
type input "8/26/25 Cyber/"
type textarea "x"
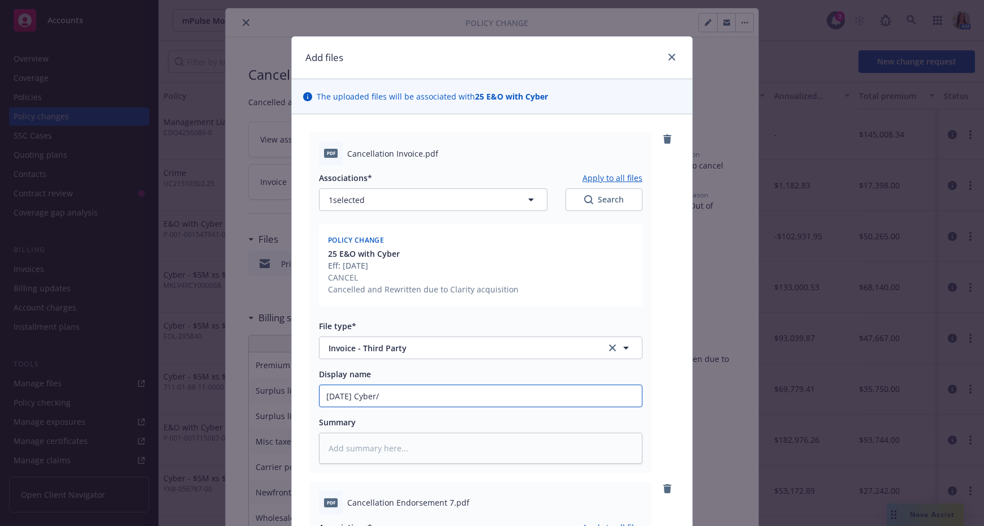
type input "8/26/25 Cyber/E"
type textarea "x"
type input "8/26/25 Cyber/E&"
type textarea "x"
type input "8/26/25 Cyber/E&O"
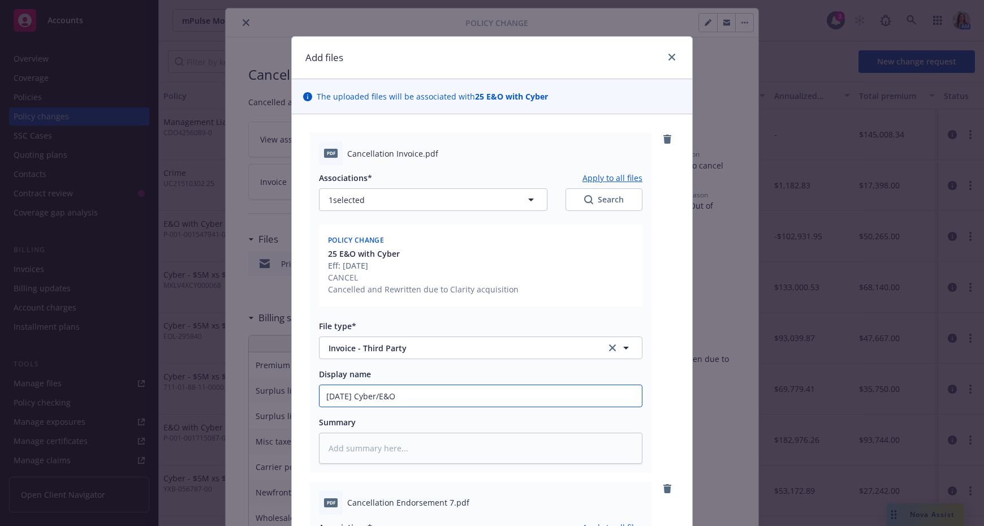
type textarea "x"
type input "8/26/25 Cyber/E&O"
type textarea "x"
type input "8/26/25 Cyber/E&O A"
type textarea "x"
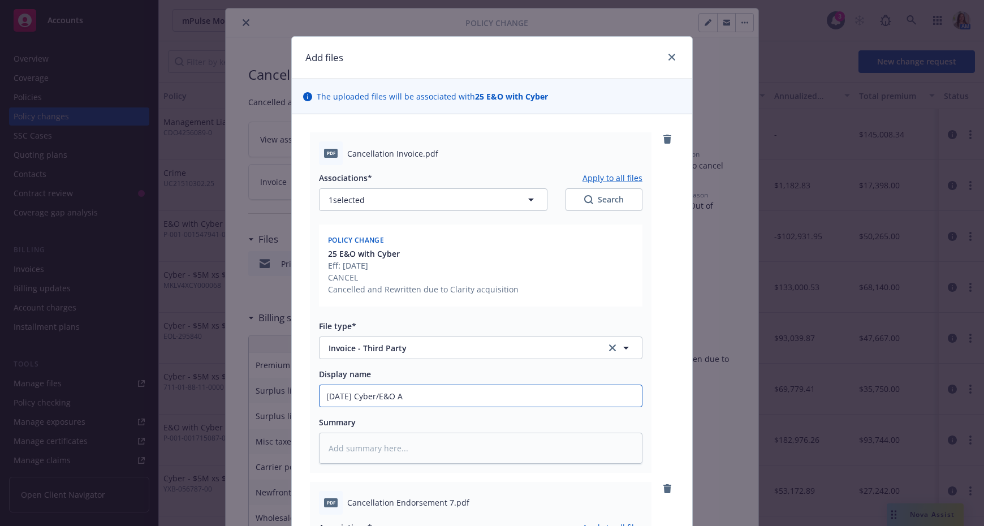
type input "8/26/25 Cyber/E&O AC"
type textarea "x"
type input "8/26/25 Cyber/E&O ACX"
type textarea "x"
type input "8/26/25 Cyber/E&O AC"
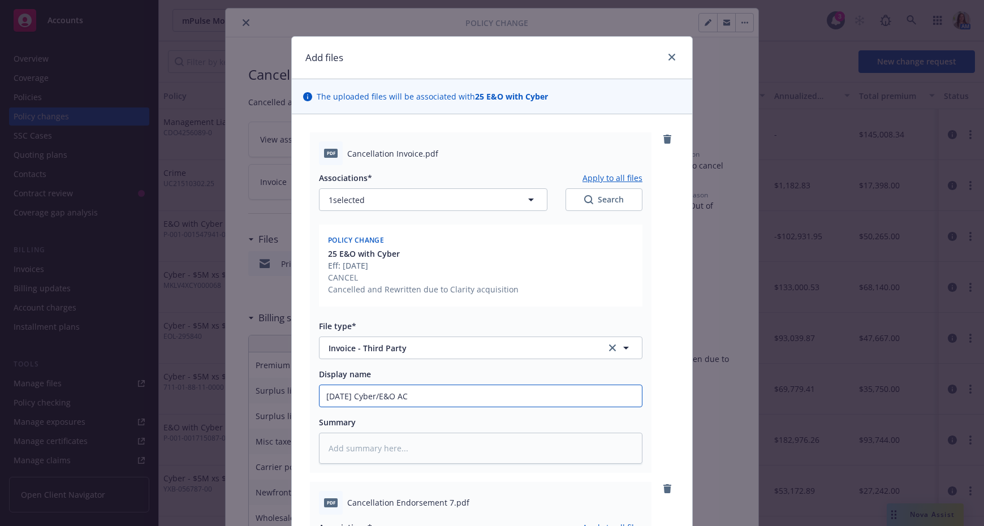
type textarea "x"
type input "8/26/25 Cyber/E&O A"
type textarea "x"
type input "8/26/25 Cyber/E&O AC"
type textarea "x"
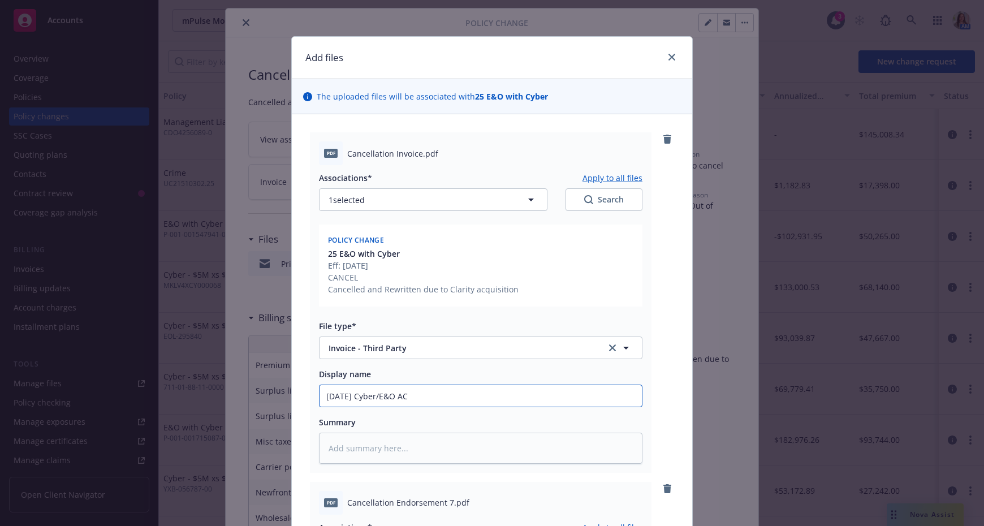
type input "8/26/25 Cyber/E&O A"
type textarea "x"
type input "8/26/25 Cyber/E&O AX"
type textarea "x"
type input "8/26/25 Cyber/E&O AXI"
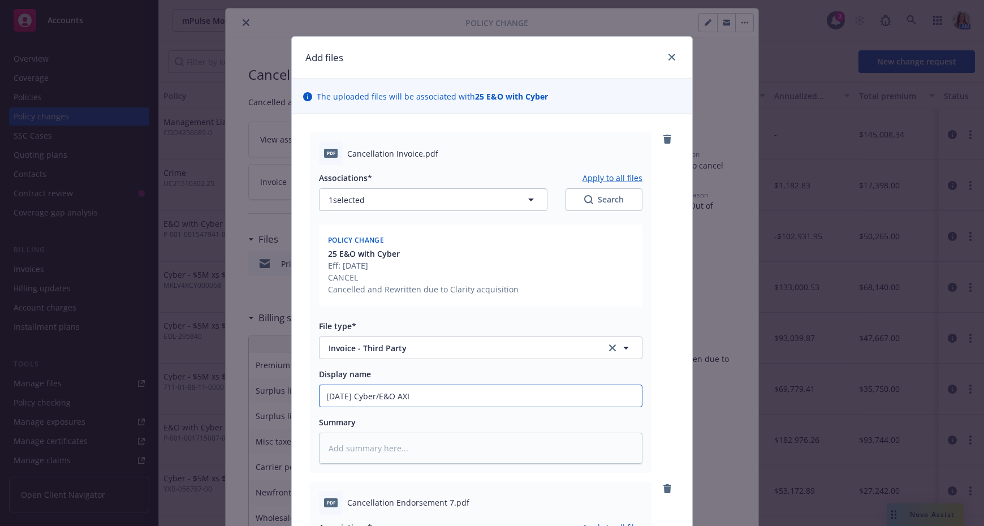
type textarea "x"
type input "8/26/25 Cyber/E&O AXIS"
type textarea "x"
type input "8/26/25 Cyber/E&O AXIS"
type textarea "x"
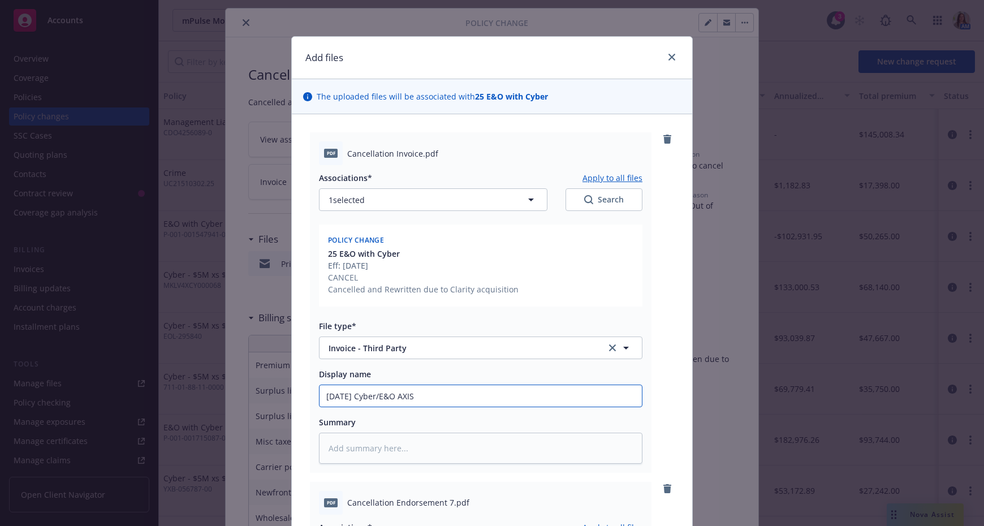
type input "8/26/25 Cyber/E&O AXIS -"
type textarea "x"
type input "8/26/25 Cyber/E&O AXIS -"
type textarea "x"
type input "8/26/25 Cyber/E&O AXIS - A"
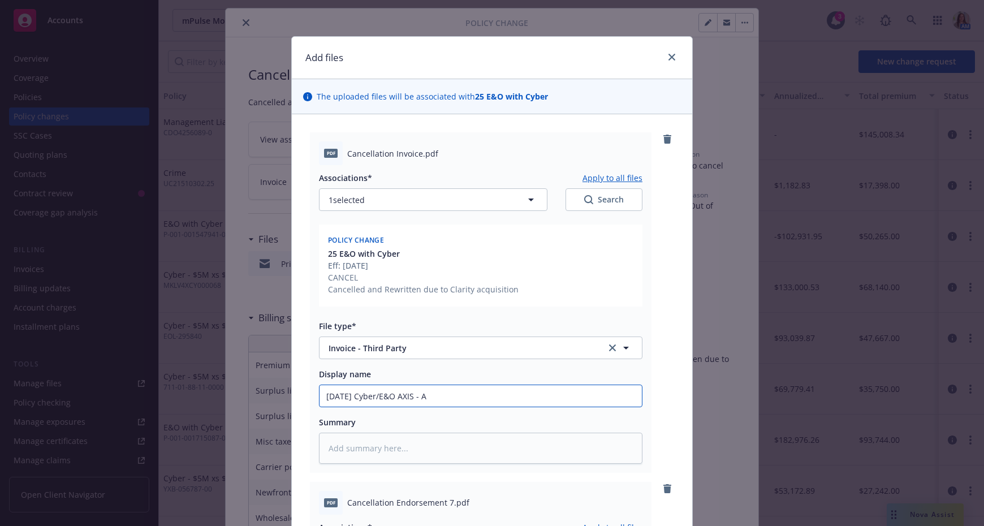
type textarea "x"
type input "8/26/25 Cyber/E&O AXIS -"
type textarea "x"
type input "8/26/25 Cyber/E&O AXIS - C"
type textarea "x"
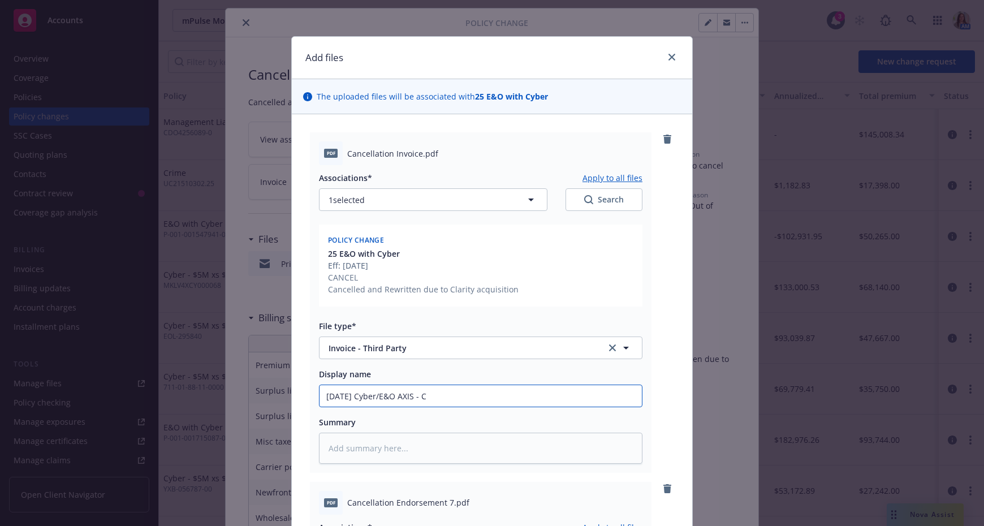
type input "8/26/25 Cyber/E&O AXIS - Ca"
type textarea "x"
type input "8/26/25 Cyber/E&O AXIS - Canc"
type textarea "x"
type input "8/26/25 Cyber/E&O AXIS - Cance"
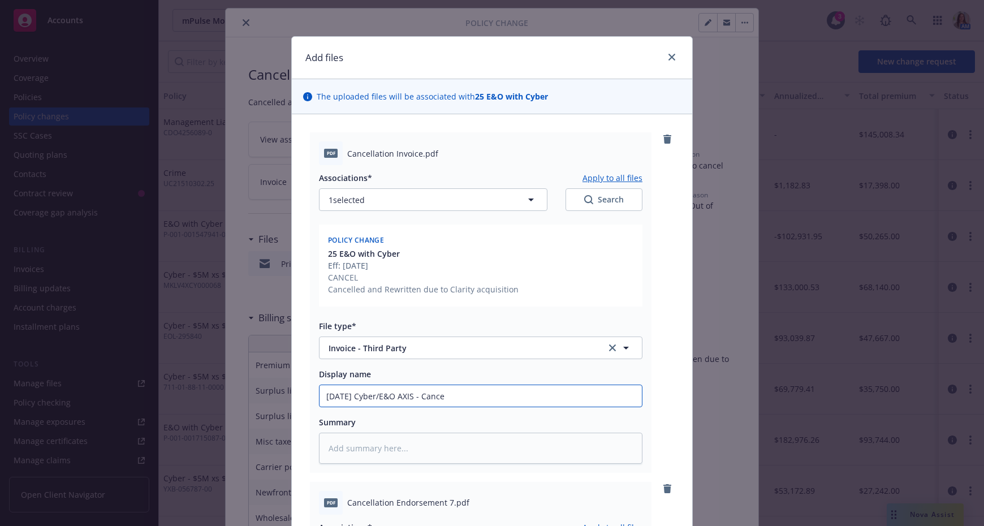
type textarea "x"
type input "8/26/25 Cyber/E&O AXIS - Cancel"
type textarea "x"
type input "8/26/25 Cyber/E&O AXIS - Cancelle"
type textarea "x"
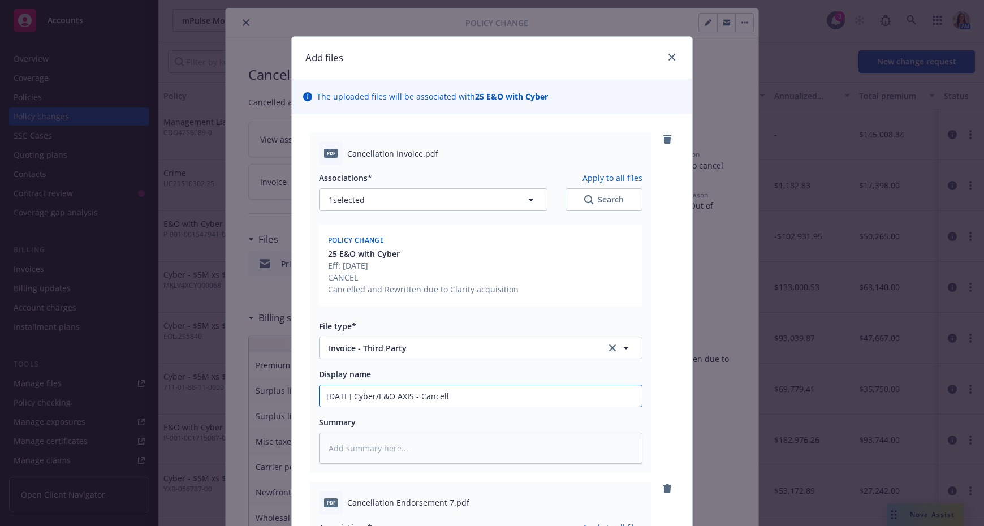
type input "8/26/25 Cyber/E&O AXIS - Cancella"
type textarea "x"
type input "8/26/25 Cyber/E&O AXIS - Cancellati"
type textarea "x"
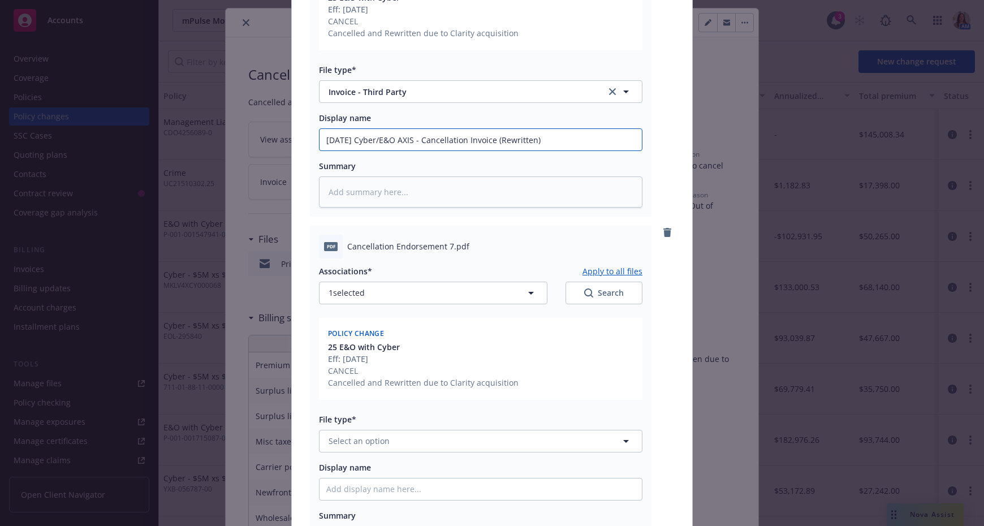
scroll to position [399, 0]
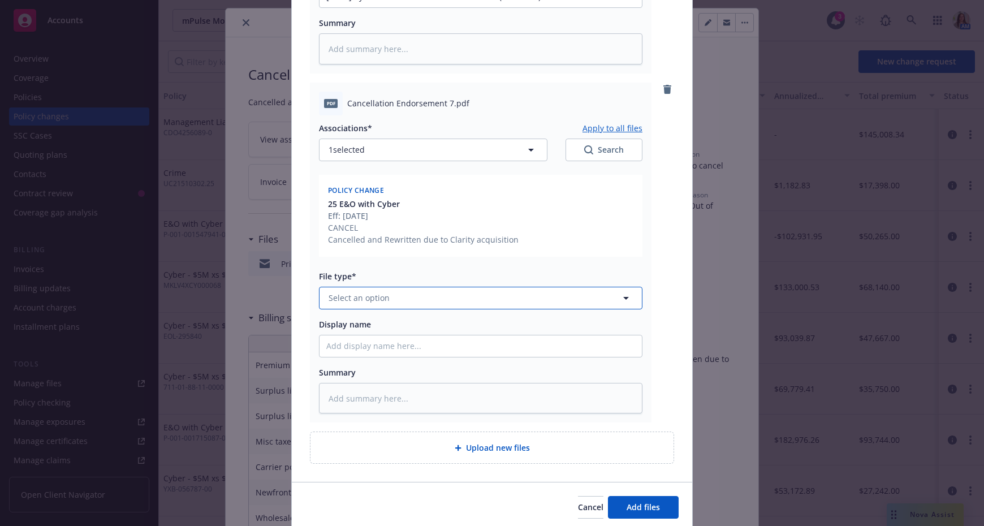
click at [373, 295] on span "Select an option" at bounding box center [358, 298] width 61 height 12
click at [362, 321] on div "Cancellation Confirmation" at bounding box center [410, 329] width 309 height 16
click at [360, 349] on input "Display name" at bounding box center [480, 345] width 322 height 21
paste input "8/26/25 Cyber/E&O AXIS - Cancellation Invoice (Rewritten)"
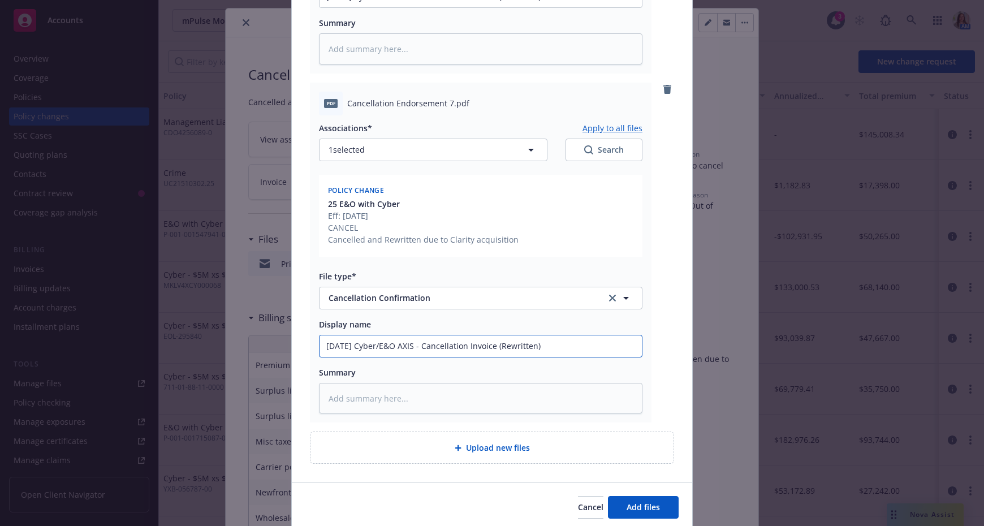
click at [478, 344] on input "8/26/25 Cyber/E&O AXIS - Cancellation Invoice (Rewritten)" at bounding box center [480, 345] width 322 height 21
click at [647, 425] on span "Add files" at bounding box center [642, 506] width 33 height 11
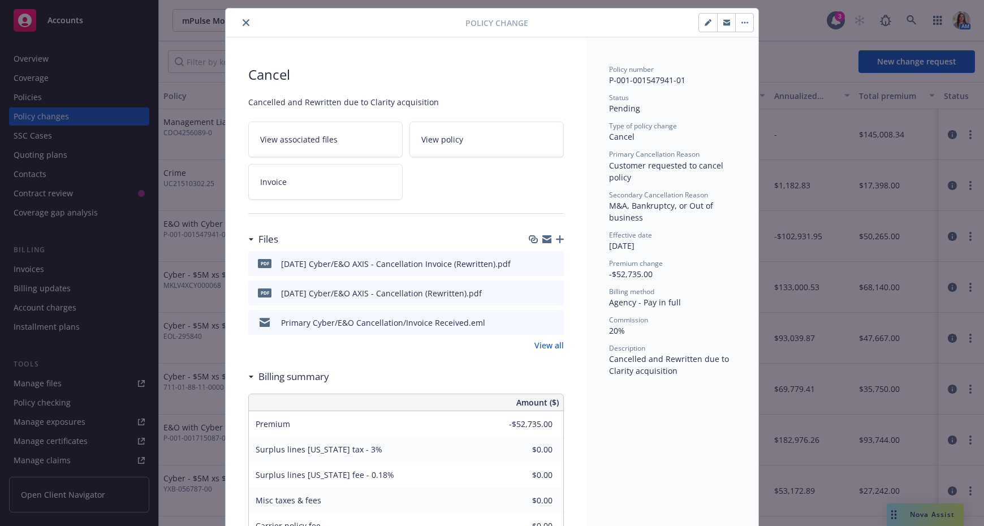
click at [242, 23] on icon "close" at bounding box center [245, 22] width 7 height 7
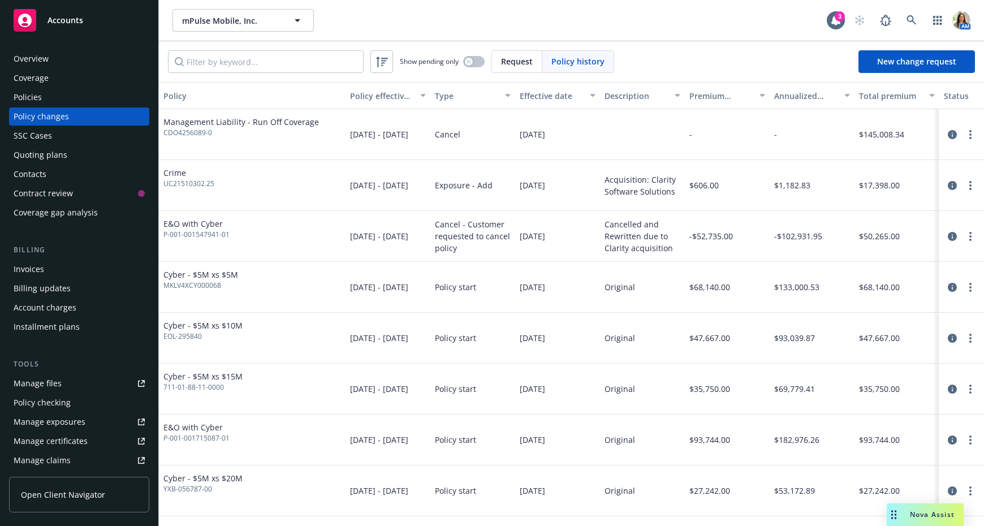
click at [530, 64] on span "Request" at bounding box center [517, 61] width 32 height 12
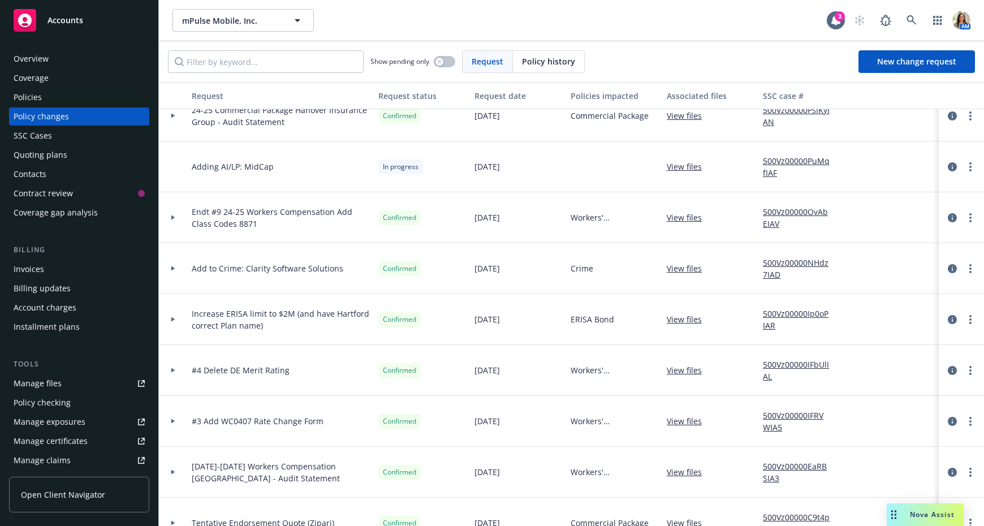
scroll to position [226, 0]
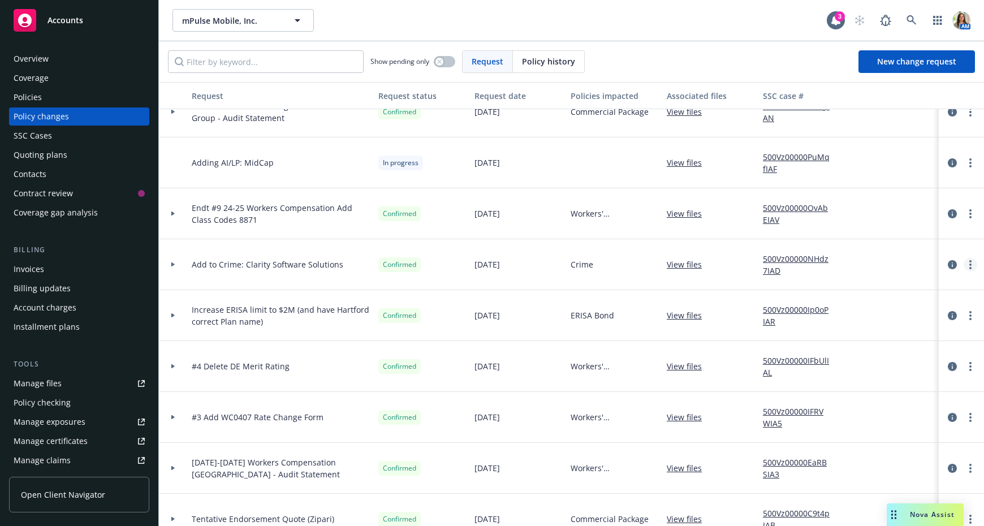
click at [904, 262] on link "more" at bounding box center [970, 265] width 14 height 14
click at [893, 283] on link "Copy logging email" at bounding box center [879, 287] width 194 height 23
click at [904, 267] on circle "more" at bounding box center [970, 268] width 2 height 2
click at [904, 284] on link "Copy logging email" at bounding box center [879, 287] width 194 height 23
click at [58, 48] on div "Overview Coverage Policies Policy changes SSC Cases Quoting plans Contacts Cont…" at bounding box center [79, 281] width 158 height 490
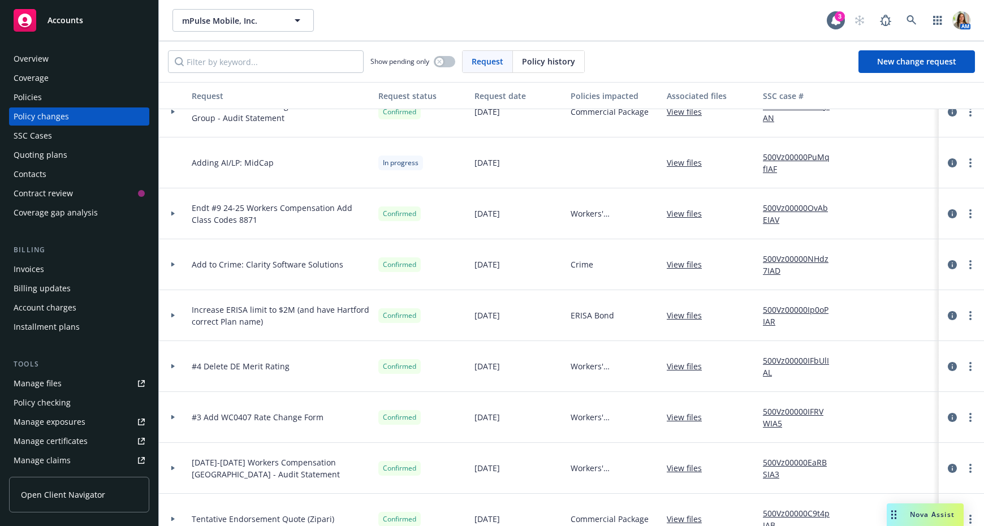
click at [46, 59] on div "Overview" at bounding box center [31, 59] width 35 height 18
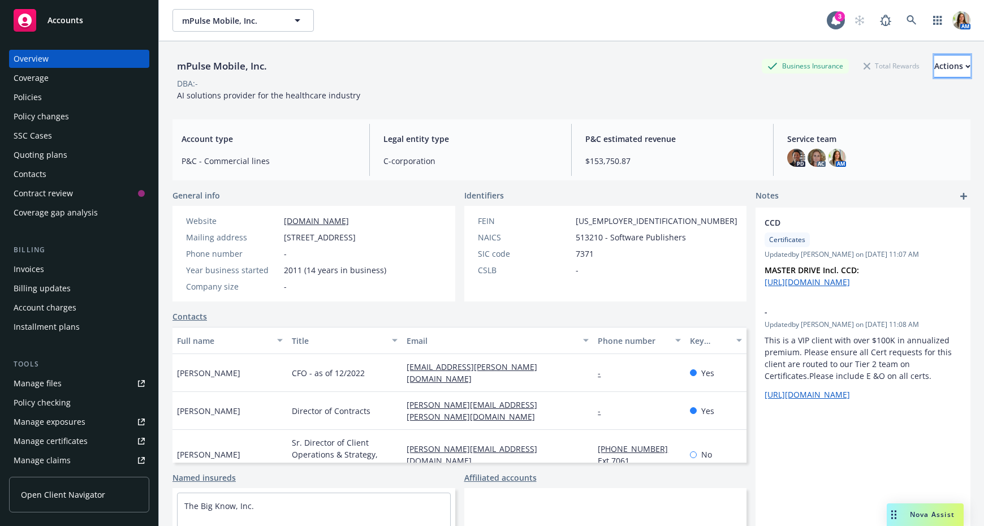
click at [904, 62] on div "Actions" at bounding box center [952, 65] width 36 height 21
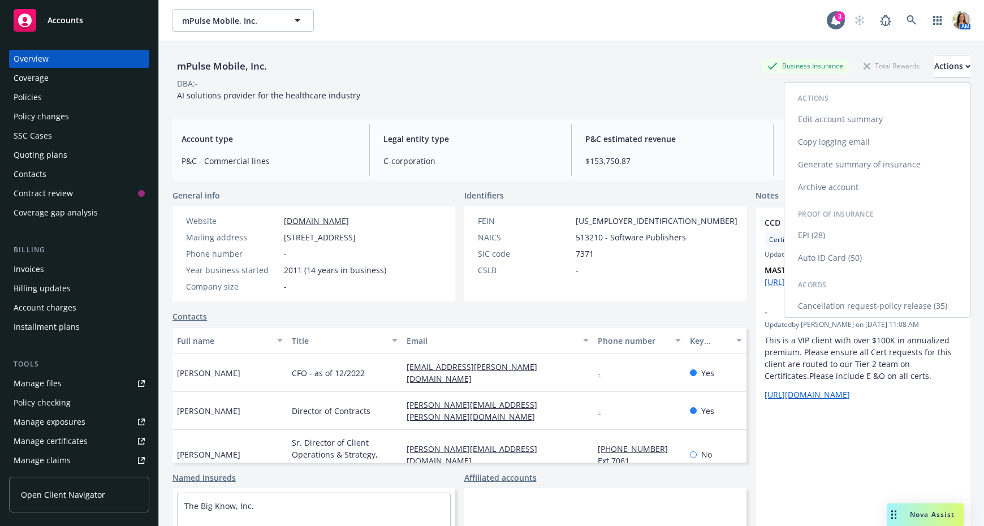
click at [865, 143] on link "Copy logging email" at bounding box center [876, 142] width 185 height 23
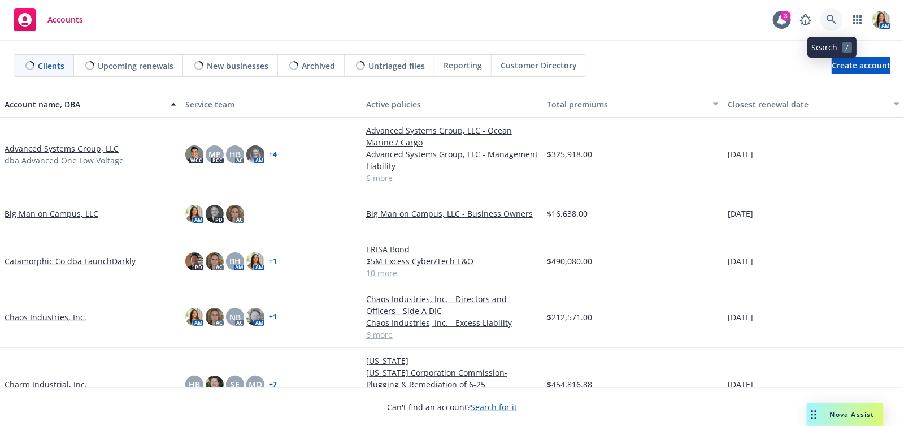
click at [829, 10] on link at bounding box center [832, 19] width 23 height 23
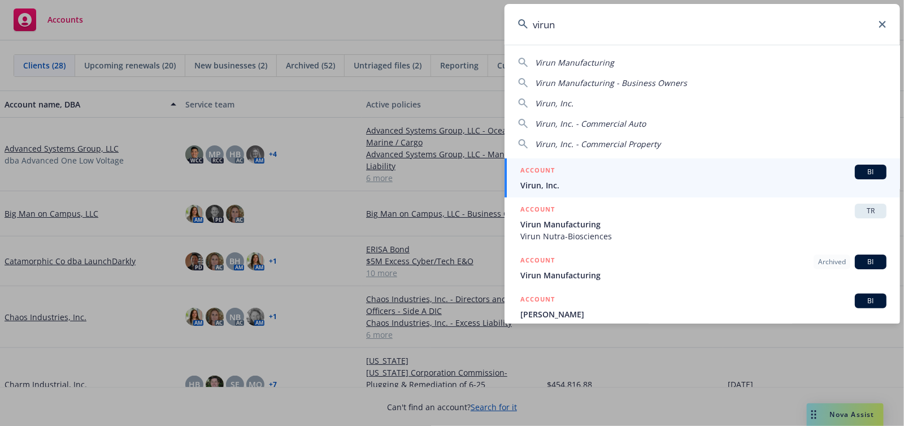
type input "virun"
click at [636, 187] on span "Virun, Inc." at bounding box center [704, 185] width 366 height 12
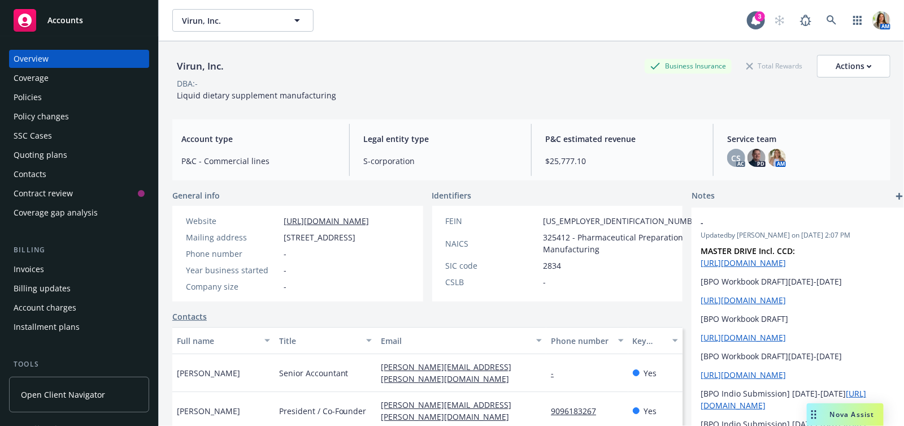
click at [86, 103] on div "Policies" at bounding box center [79, 97] width 131 height 18
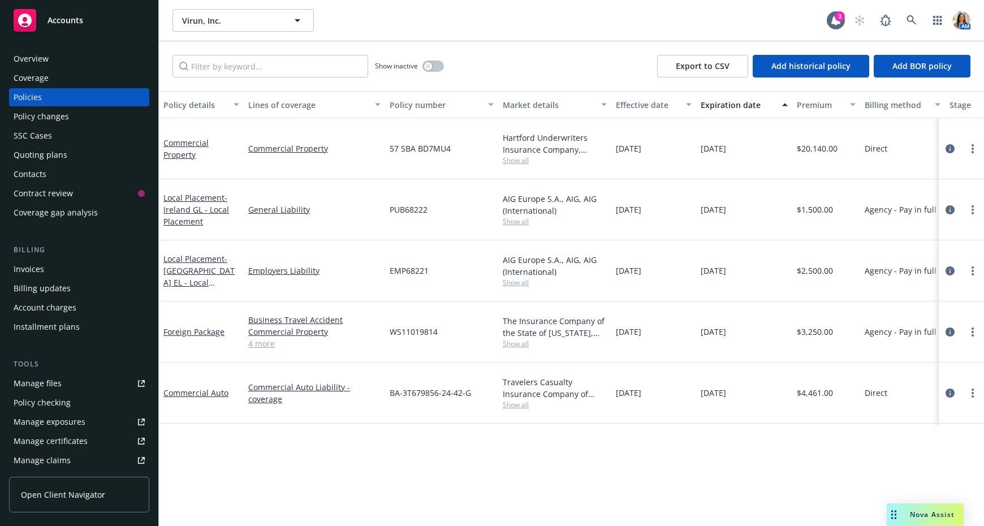
click at [41, 161] on div "Quoting plans" at bounding box center [41, 155] width 54 height 18
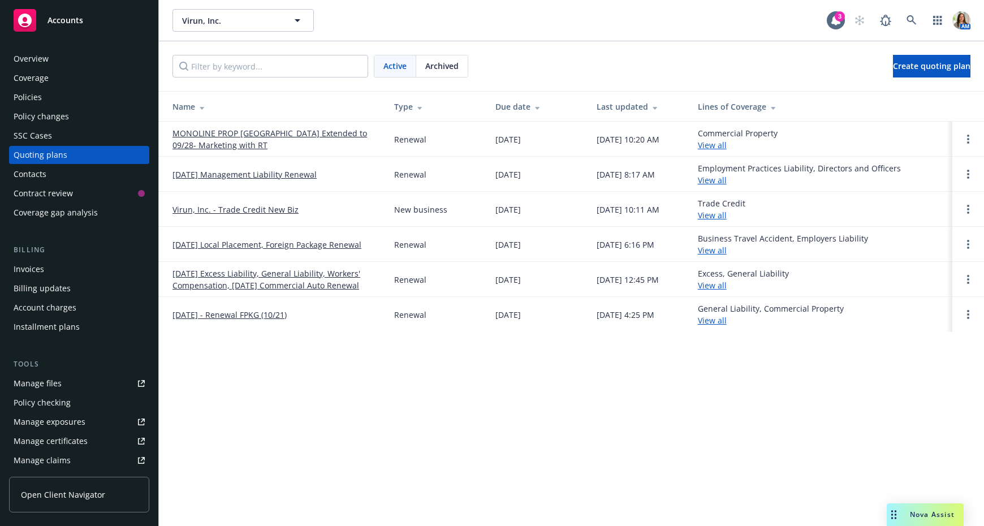
click at [214, 144] on link "MONOLINE PROP [GEOGRAPHIC_DATA] Extended to 09/28- Marketing with RT" at bounding box center [273, 139] width 203 height 24
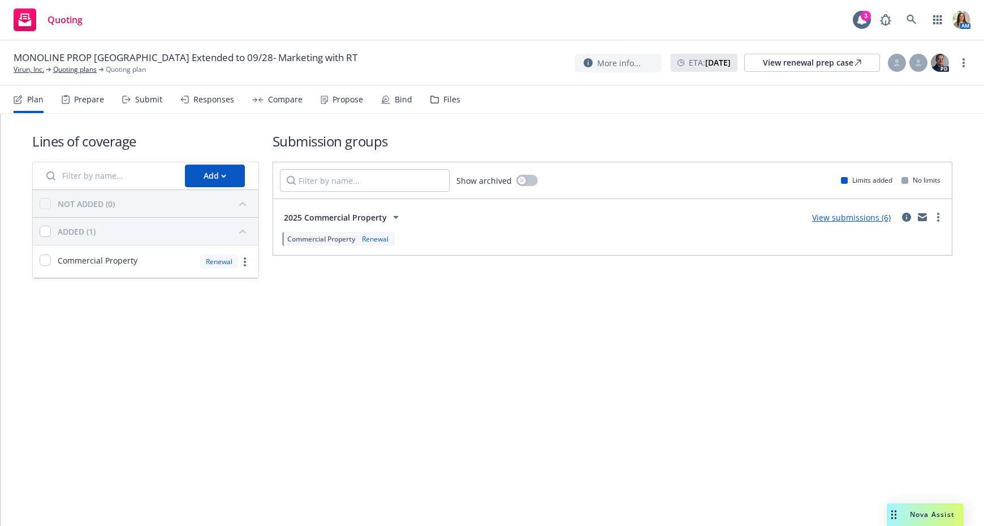
click at [438, 99] on div "Files" at bounding box center [445, 99] width 30 height 27
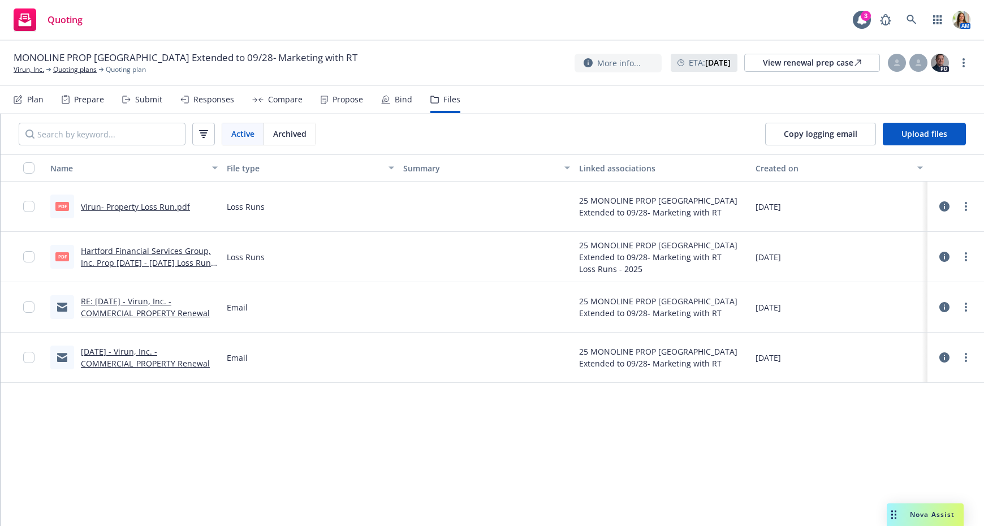
click at [139, 309] on link "RE: [DATE] - Virun, Inc. - COMMERCIAL_PROPERTY Renewal" at bounding box center [145, 307] width 129 height 23
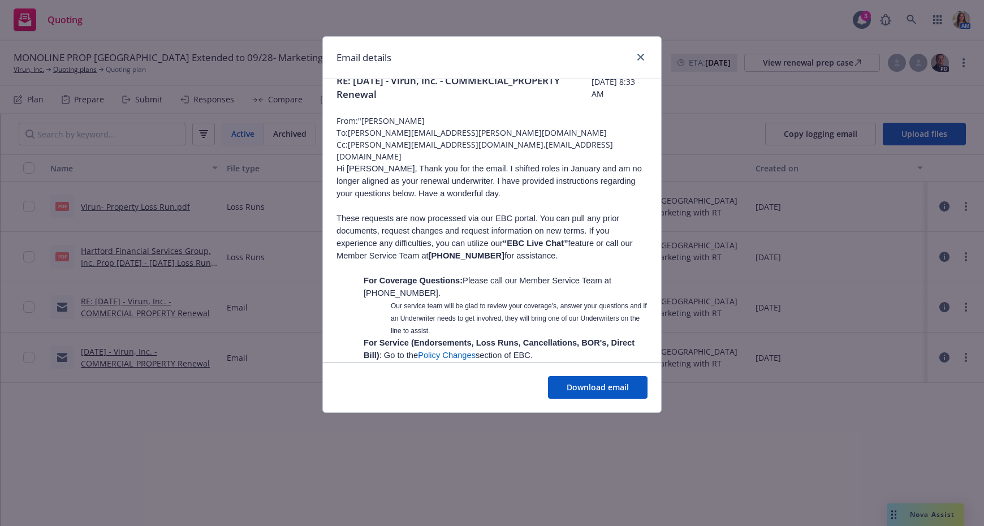
scroll to position [21, 0]
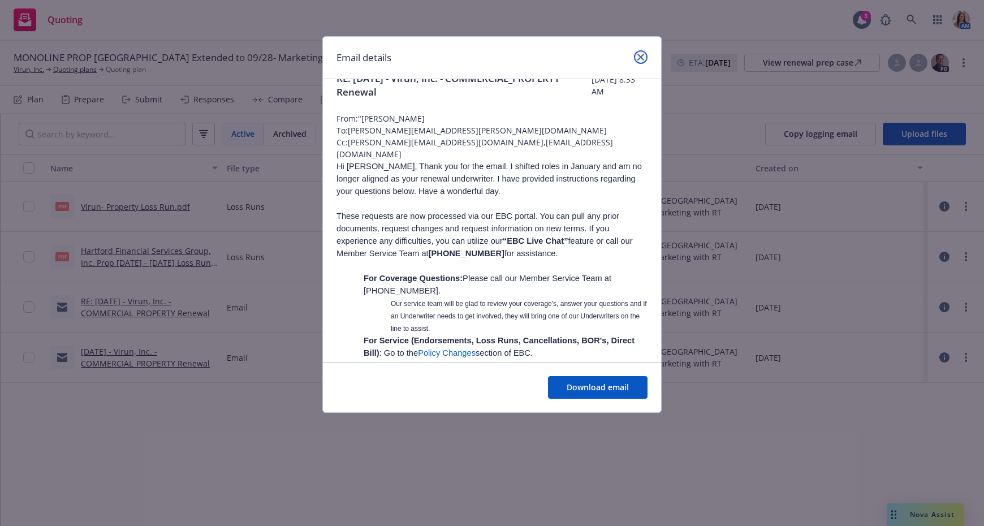
click at [639, 57] on icon "close" at bounding box center [640, 57] width 7 height 7
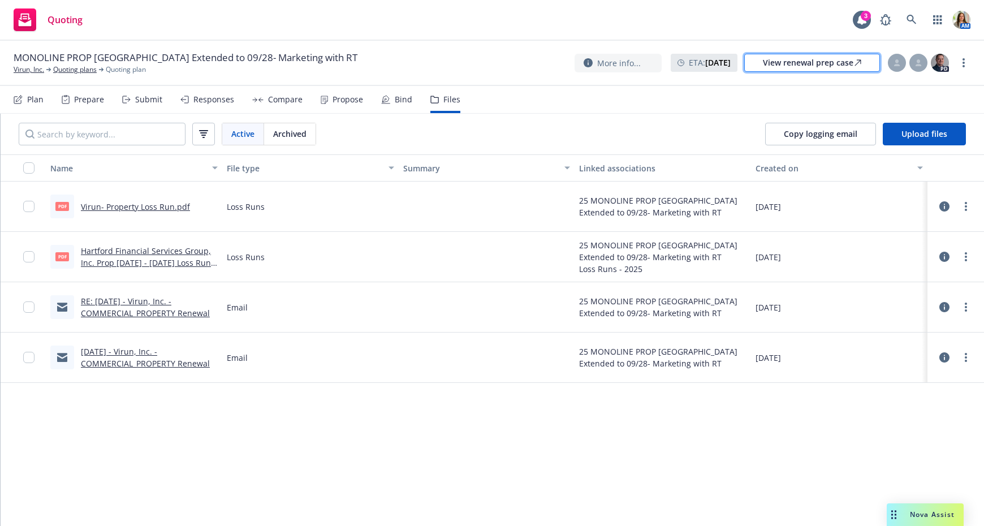
click at [789, 67] on div "View renewal prep case" at bounding box center [812, 62] width 98 height 17
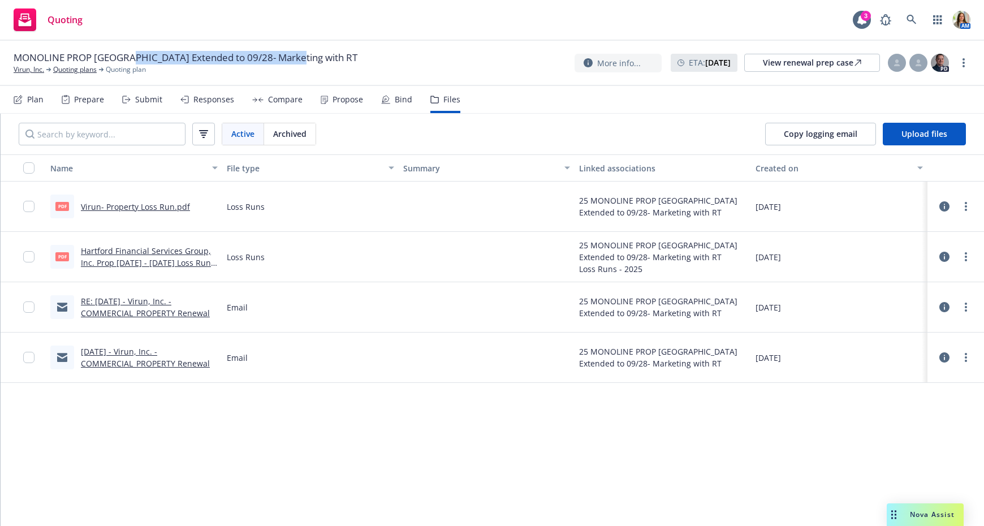
drag, startPoint x: 129, startPoint y: 55, endPoint x: 288, endPoint y: 63, distance: 158.5
click at [288, 63] on span "MONOLINE PROP [GEOGRAPHIC_DATA] Extended to 09/28- Marketing with RT" at bounding box center [186, 58] width 344 height 14
drag, startPoint x: 305, startPoint y: 58, endPoint x: 235, endPoint y: 50, distance: 70.0
click at [235, 50] on div "MONOLINE PROP [GEOGRAPHIC_DATA] Extended to 09/28- Marketing with [PERSON_NAME]…" at bounding box center [492, 63] width 984 height 45
click at [143, 103] on div "Submit" at bounding box center [148, 99] width 27 height 9
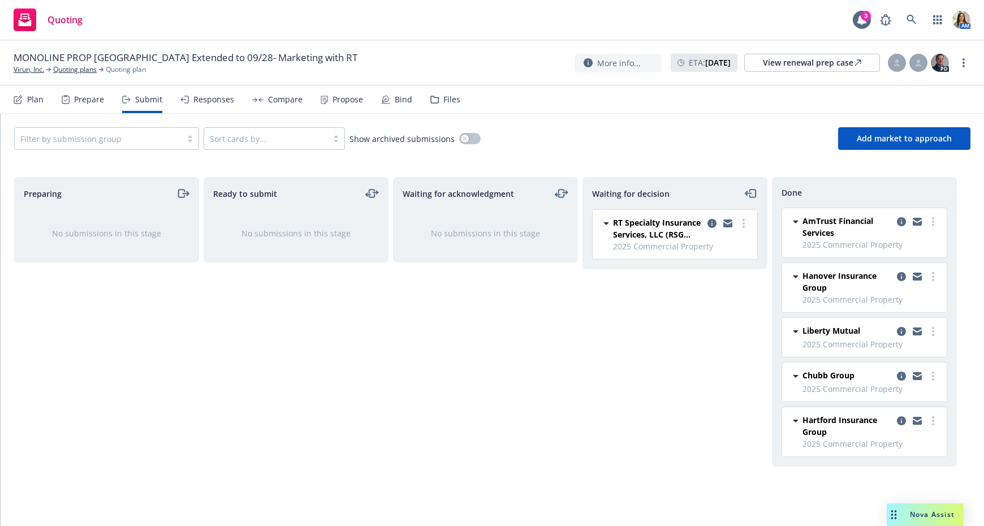
click at [206, 86] on div "Responses" at bounding box center [207, 99] width 54 height 27
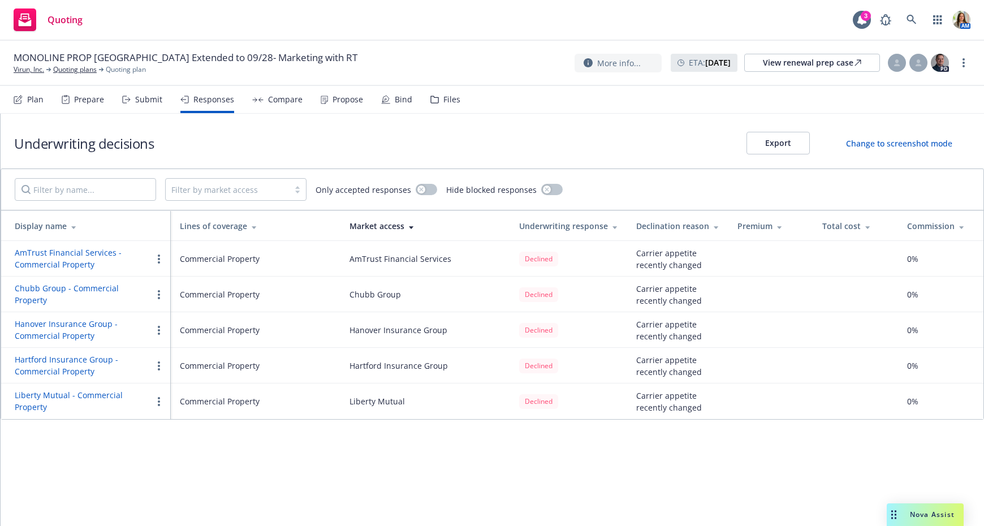
click at [150, 102] on div "Submit" at bounding box center [148, 99] width 27 height 9
